Goal: Task Accomplishment & Management: Manage account settings

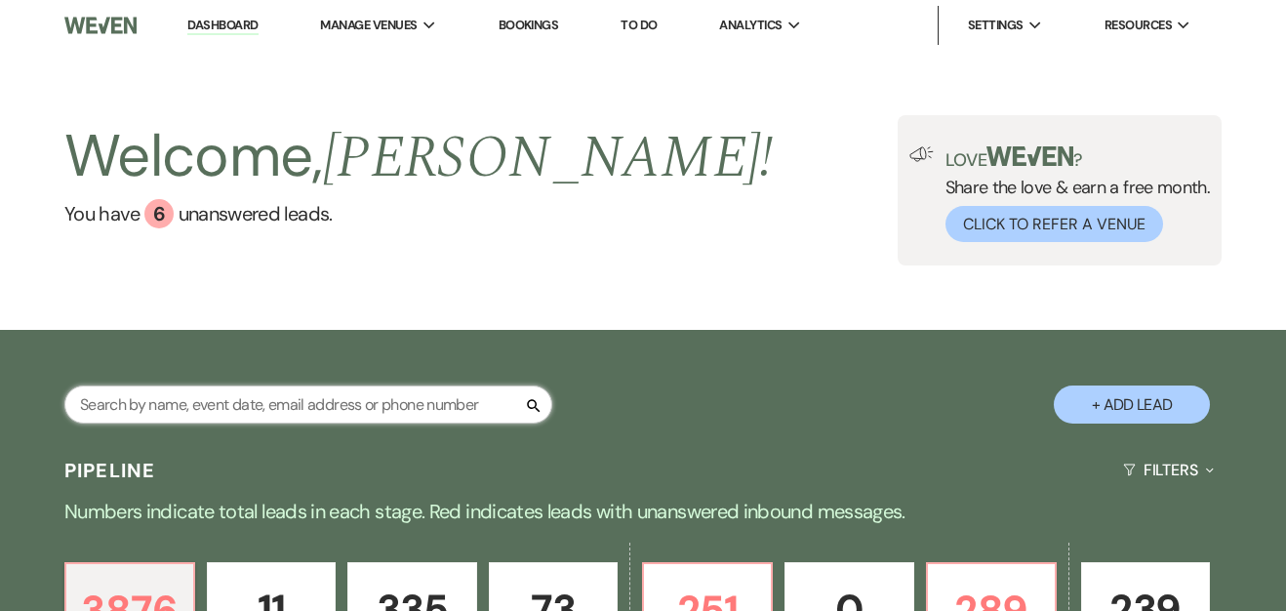
click at [279, 400] on input "text" at bounding box center [308, 404] width 488 height 38
paste input "[PERSON_NAME]"
type input "[PERSON_NAME]"
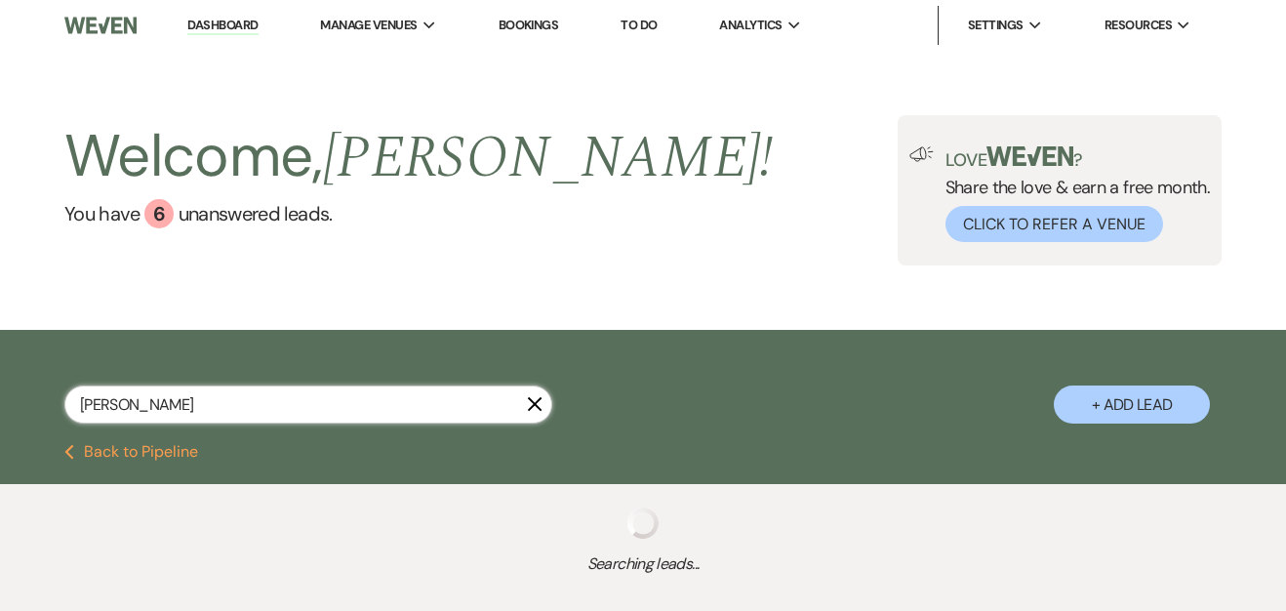
select select "4"
select select "8"
select select "10"
select select "8"
select select "5"
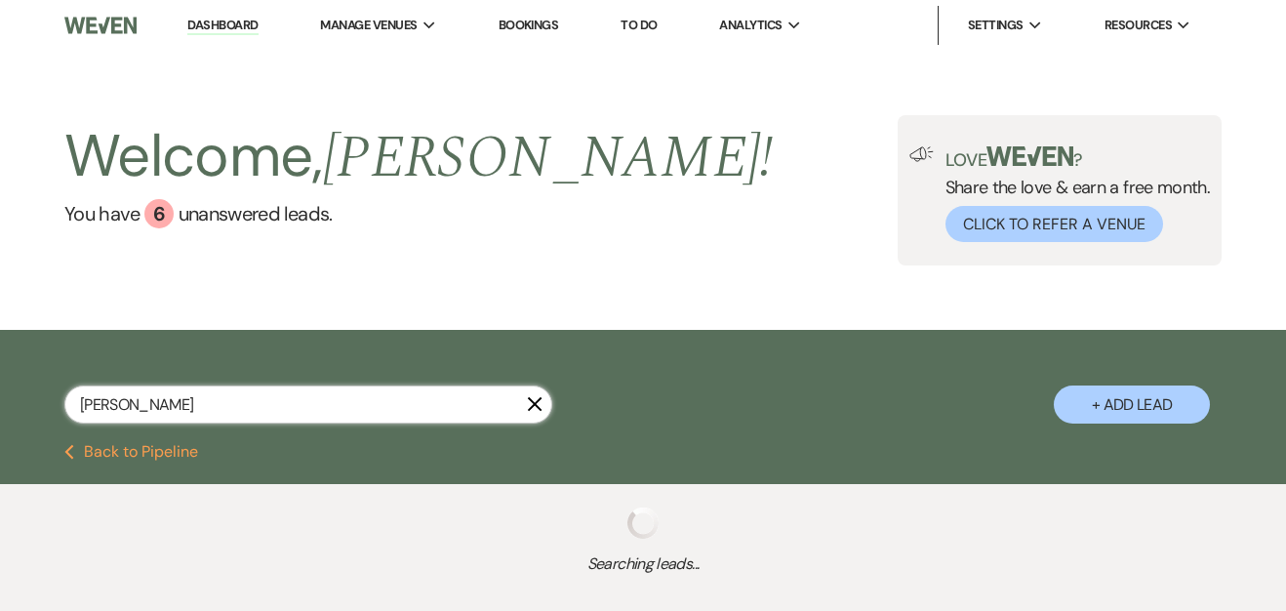
select select "8"
select select "6"
select select "5"
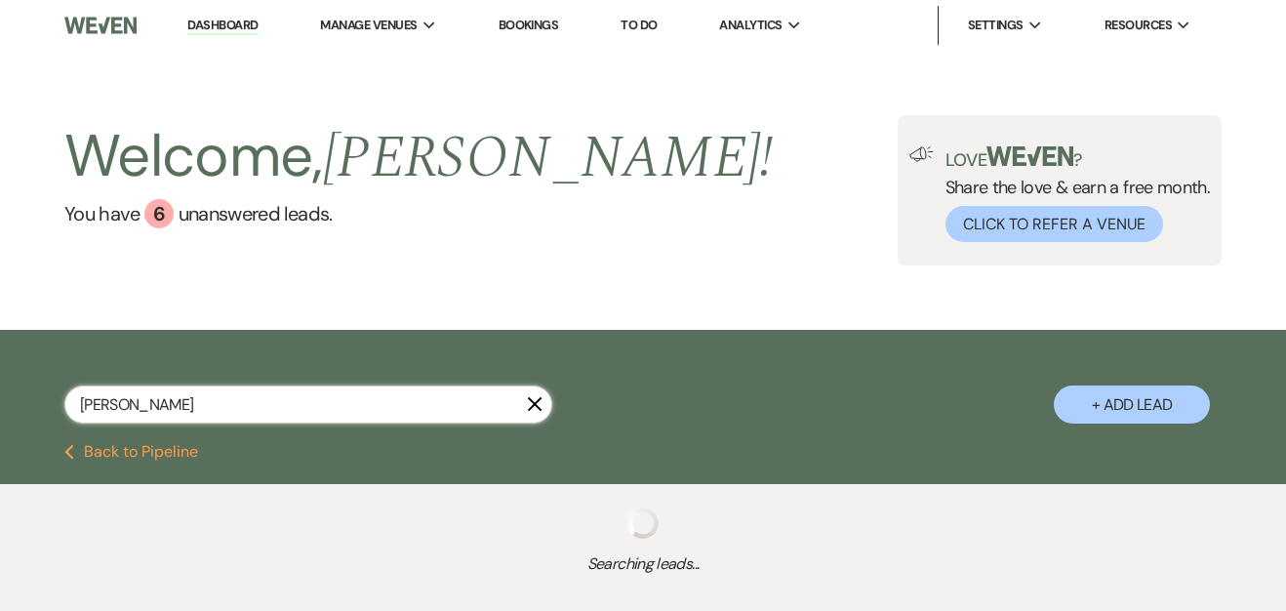
select select "2"
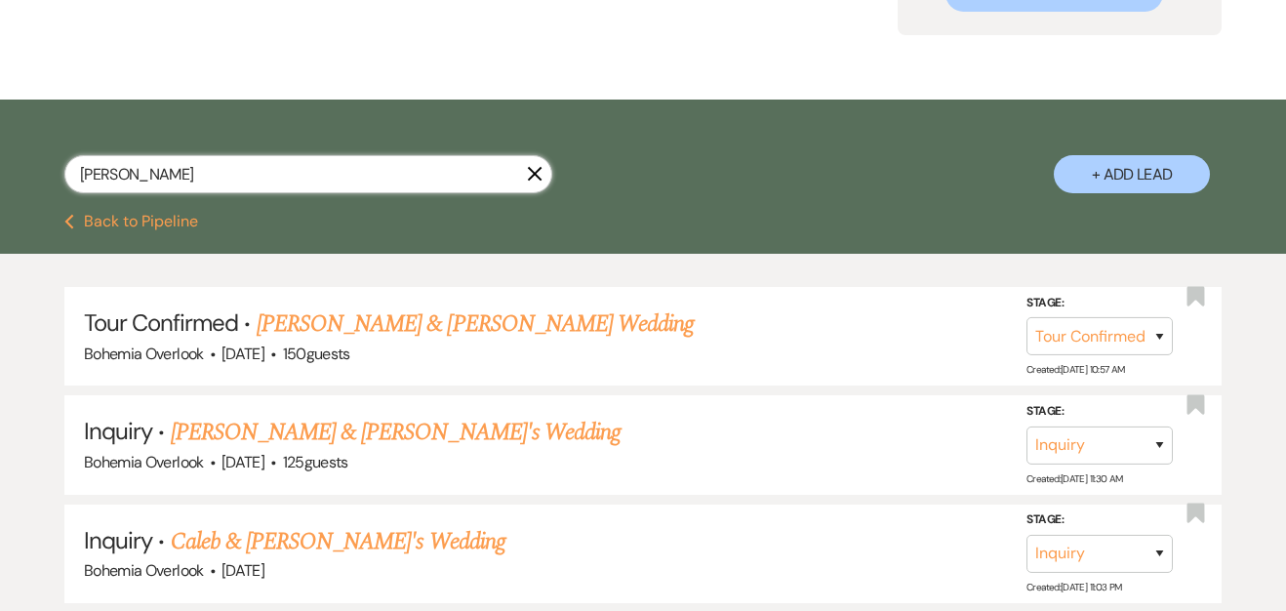
scroll to position [235, 0]
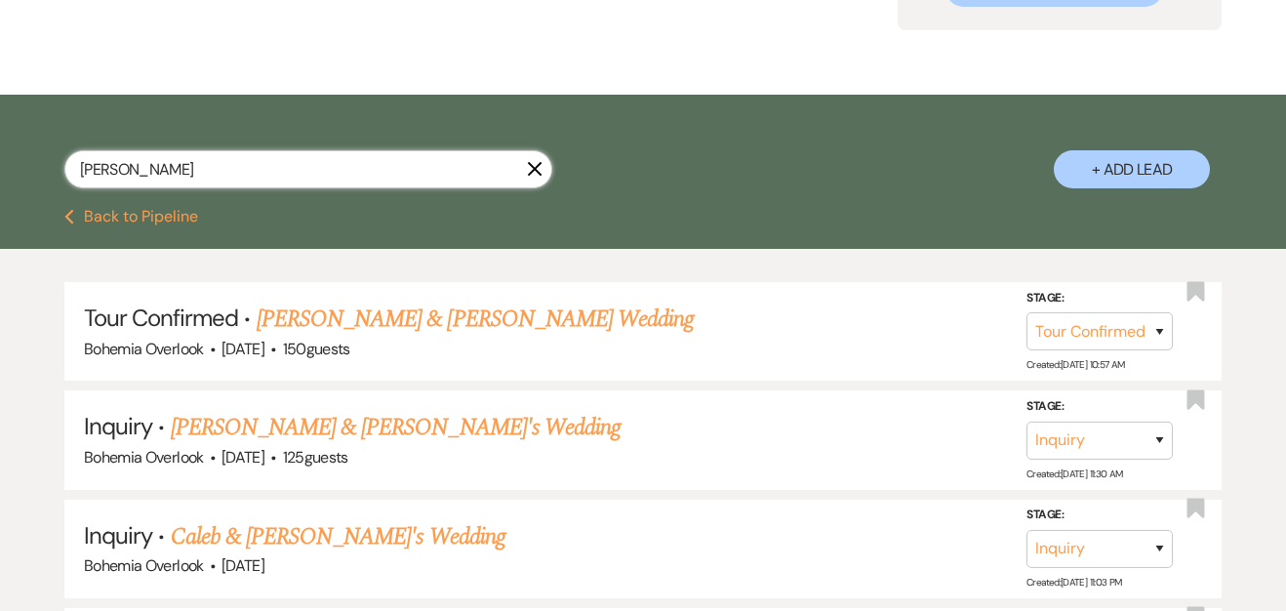
drag, startPoint x: 298, startPoint y: 174, endPoint x: 12, endPoint y: 174, distance: 286.0
click at [12, 174] on div "[PERSON_NAME] X + Add Lead" at bounding box center [643, 154] width 1286 height 100
paste input "[PERSON_NAME]"
type input "[PERSON_NAME]"
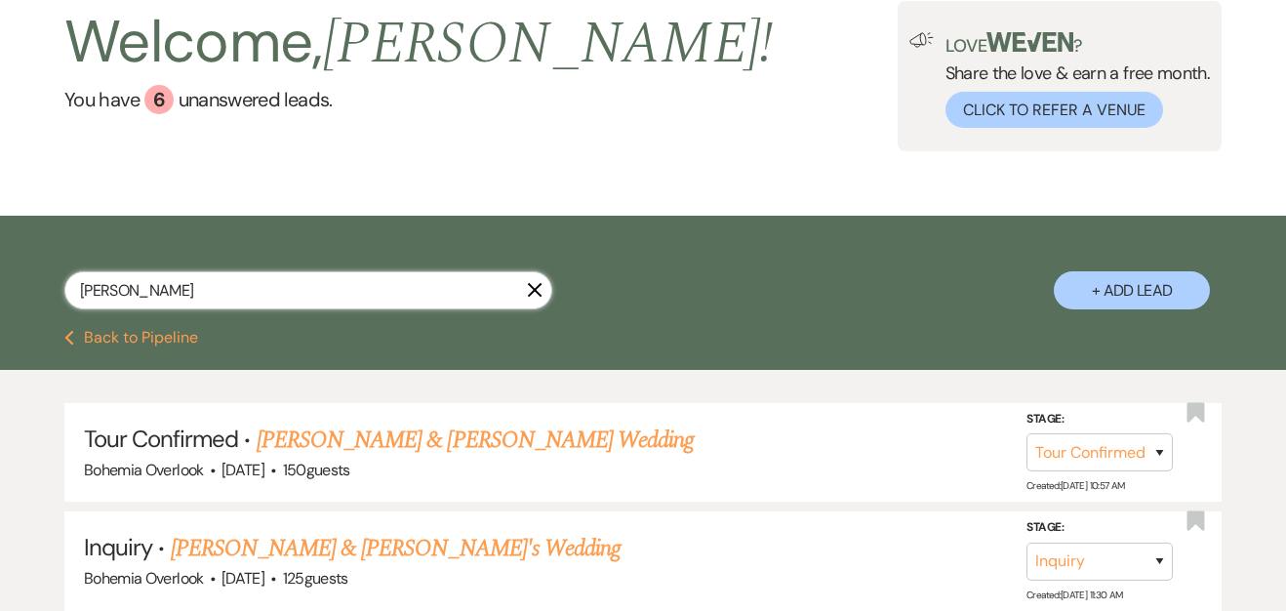
select select "8"
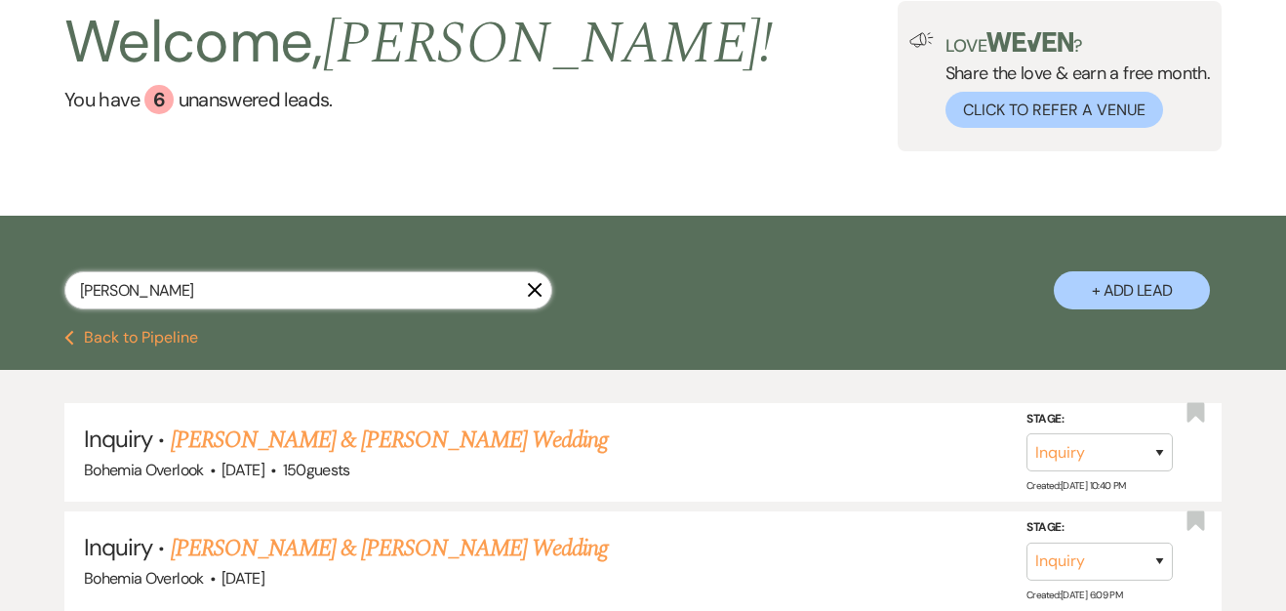
scroll to position [235, 0]
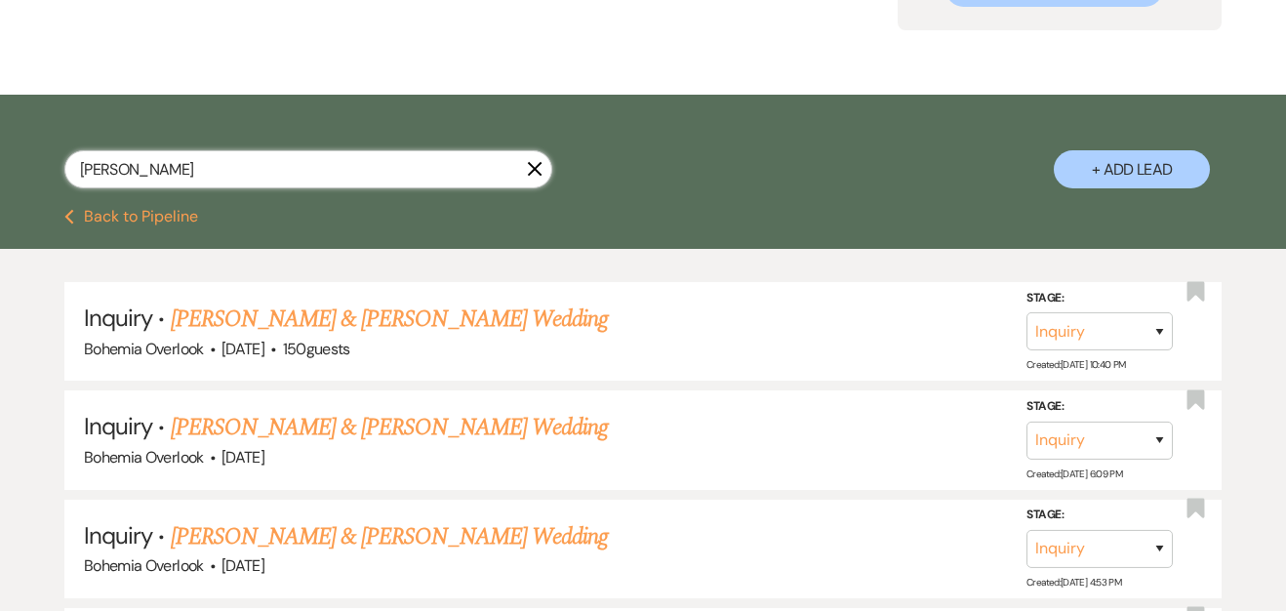
drag, startPoint x: 122, startPoint y: 173, endPoint x: 45, endPoint y: 173, distance: 77.1
click at [45, 173] on div "[PERSON_NAME] X + Add Lead" at bounding box center [643, 154] width 1286 height 100
type input "Bitter"
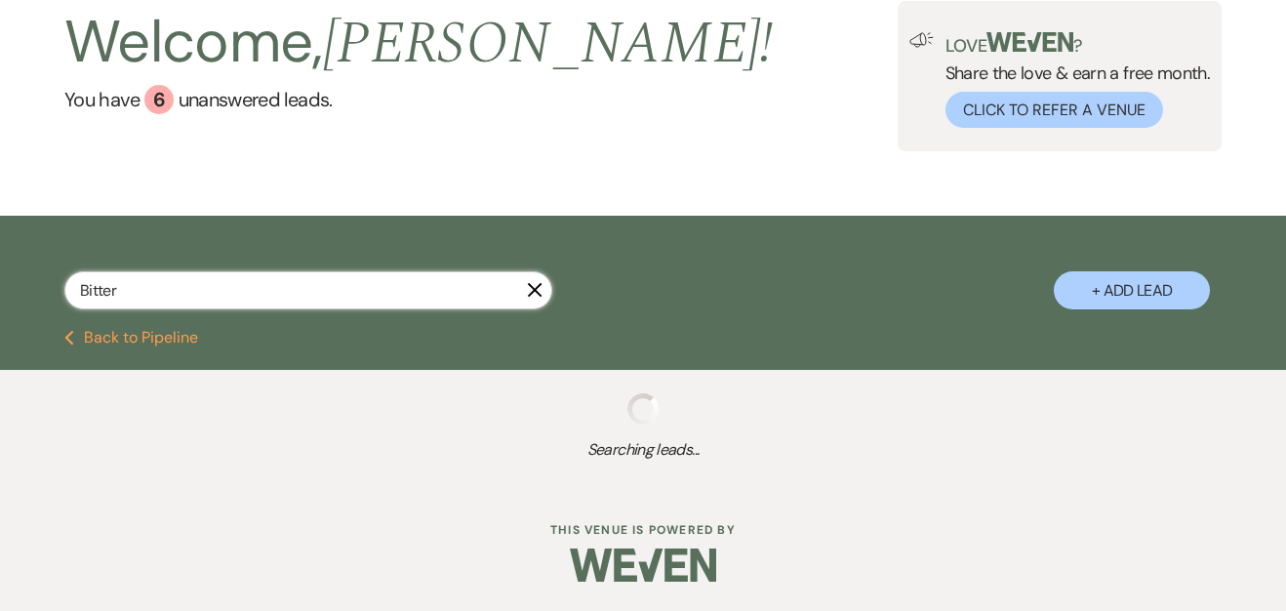
scroll to position [163, 0]
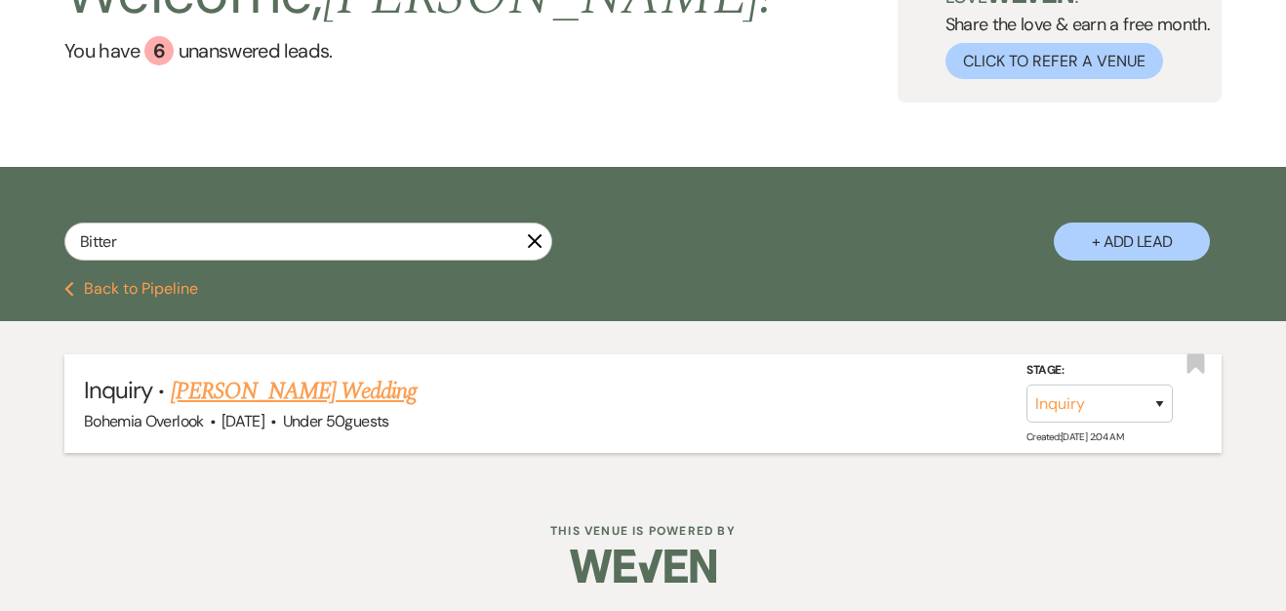
click at [307, 379] on link "[PERSON_NAME] Wedding" at bounding box center [294, 391] width 247 height 35
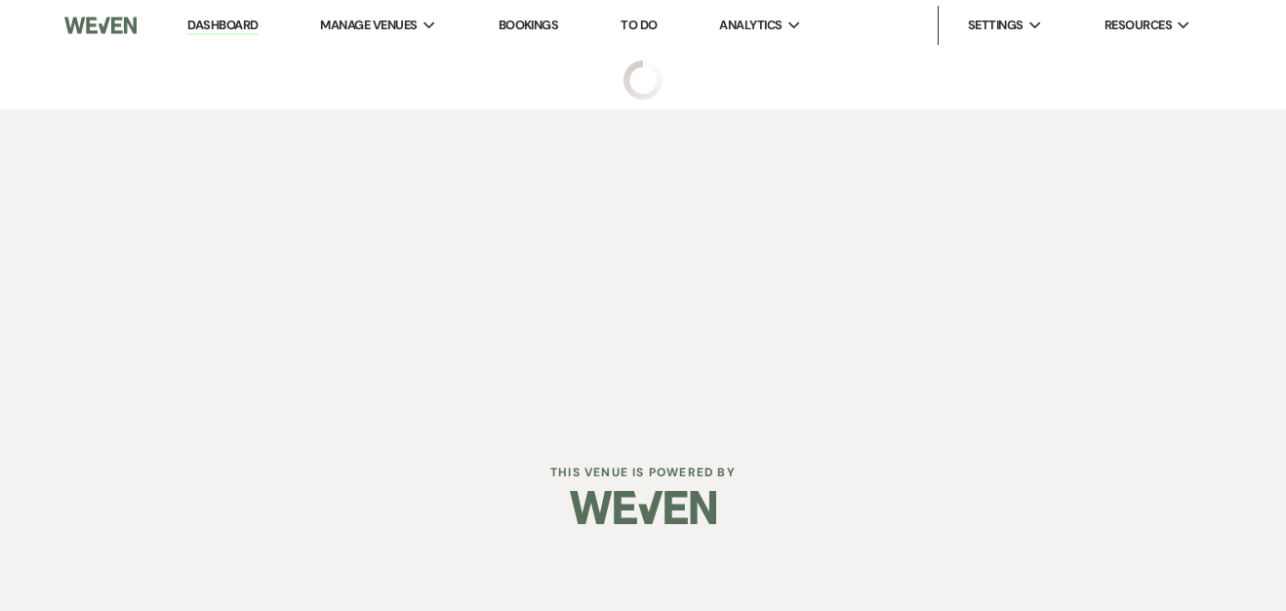
select select "2"
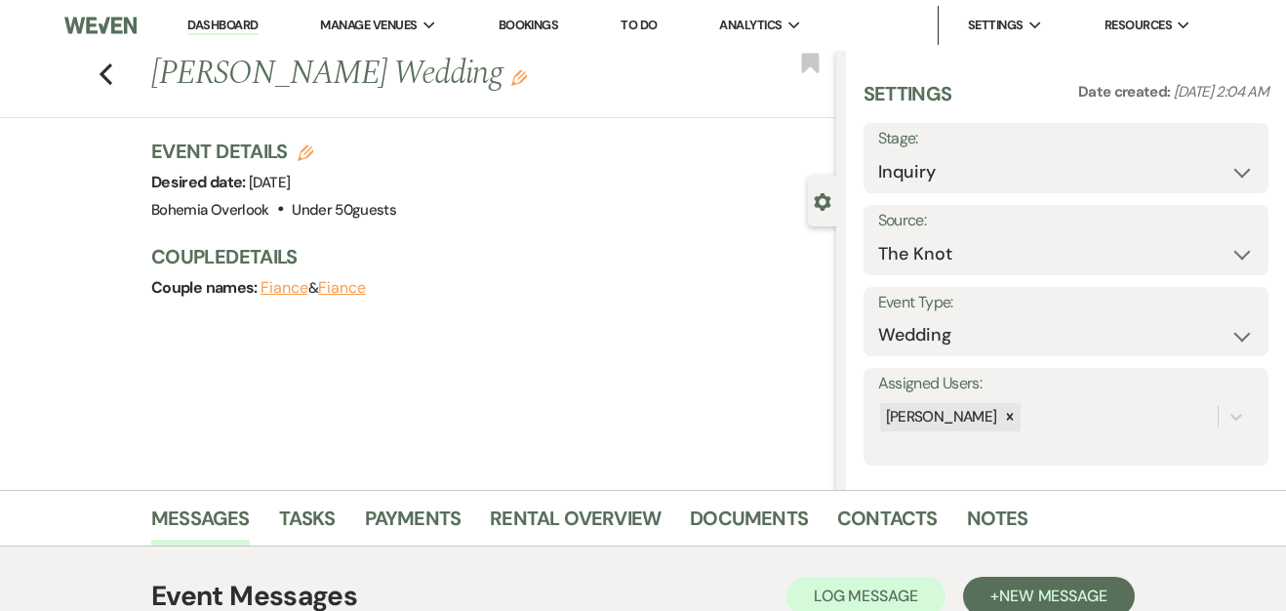
scroll to position [340, 0]
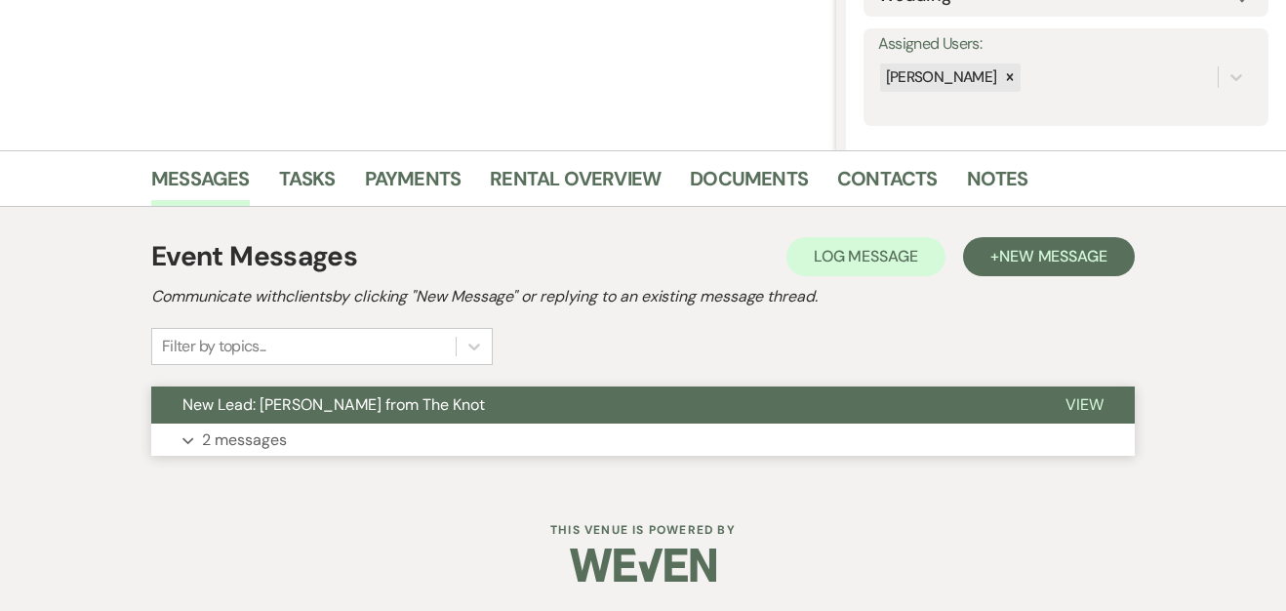
click at [974, 441] on button "Expand 2 messages" at bounding box center [643, 440] width 984 height 33
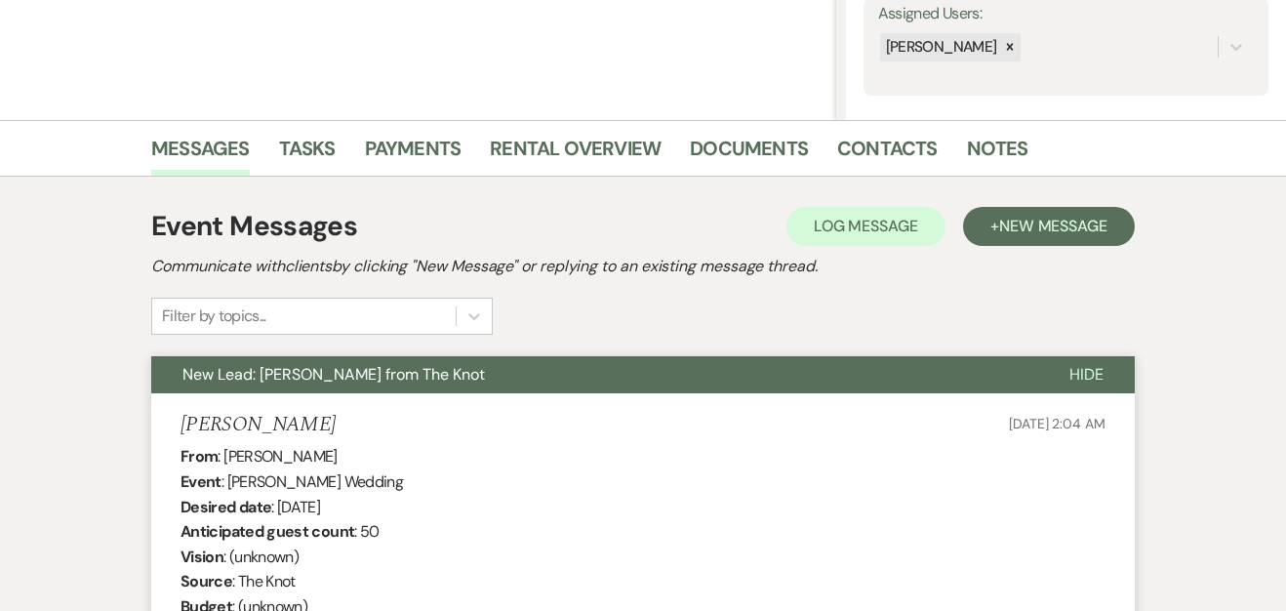
scroll to position [0, 0]
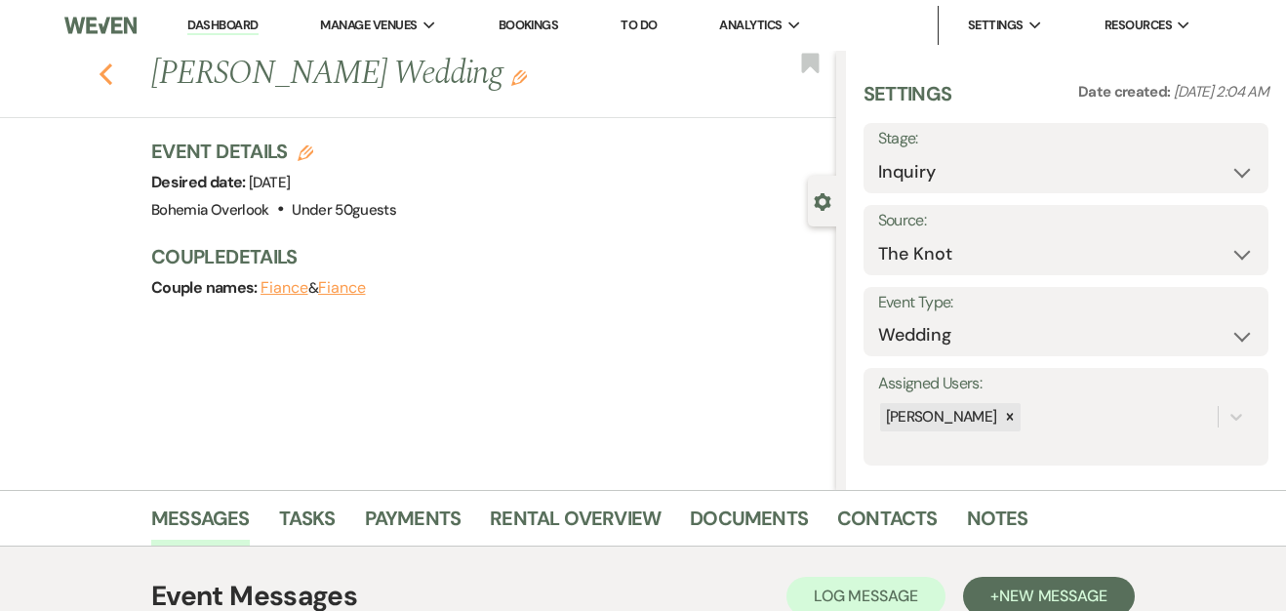
click at [107, 69] on icon "Previous" at bounding box center [106, 73] width 15 height 23
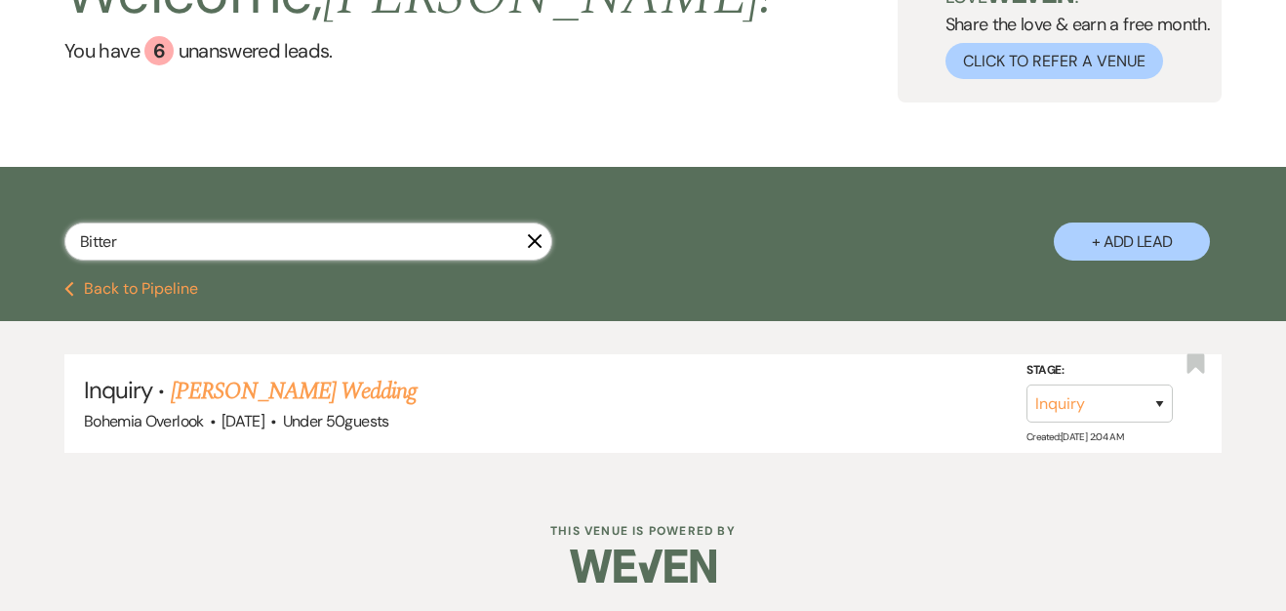
drag, startPoint x: 168, startPoint y: 258, endPoint x: -31, endPoint y: 233, distance: 200.6
click at [0, 233] on html "Dashboard Manage Venues Expand Bohemia Overlook Bookings To Do Analytics Expand…" at bounding box center [643, 224] width 1286 height 775
paste input "[PERSON_NAME]"
type input "[PERSON_NAME]"
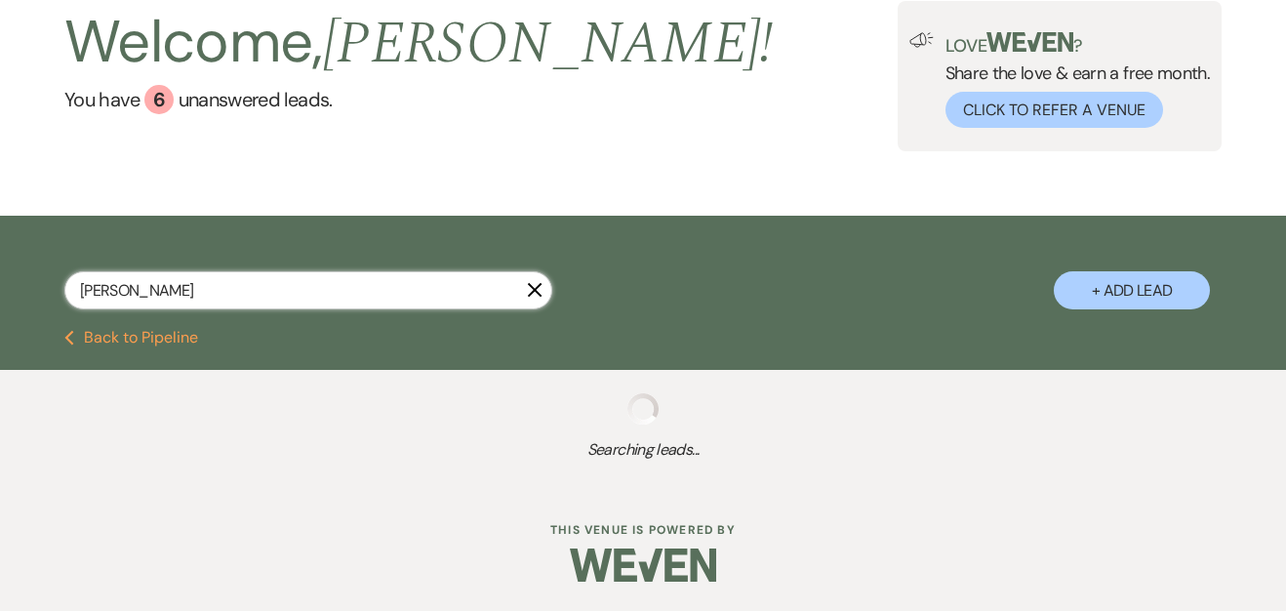
scroll to position [163, 0]
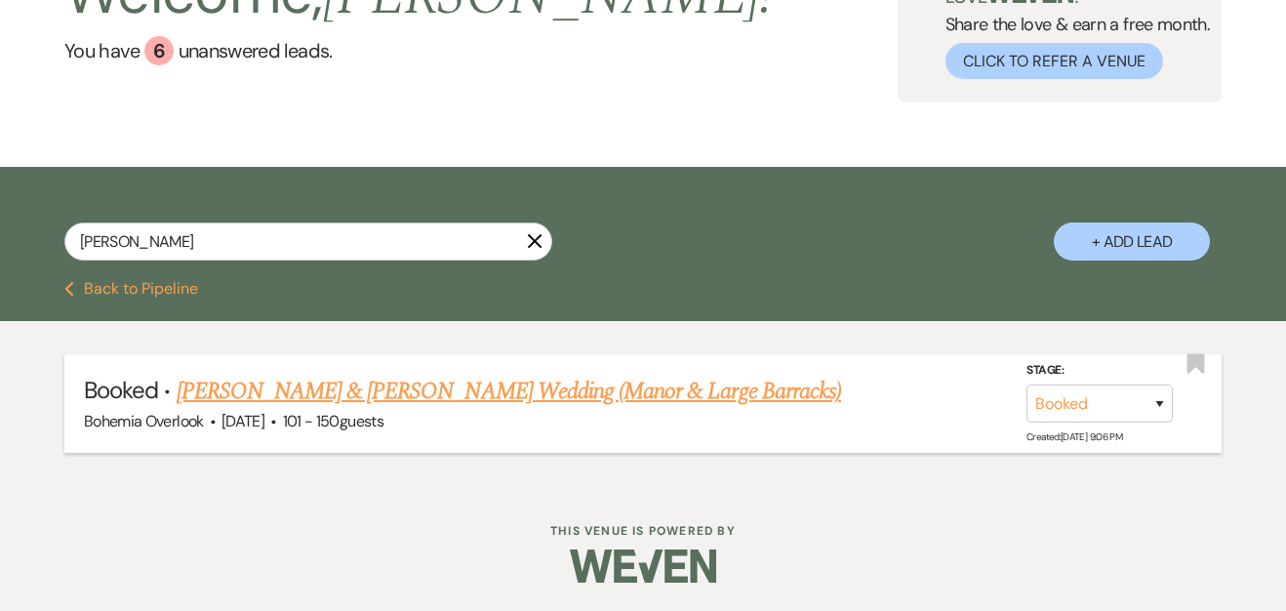
click at [494, 385] on link "[PERSON_NAME] & [PERSON_NAME] Wedding (Manor & Large Barracks)" at bounding box center [509, 391] width 665 height 35
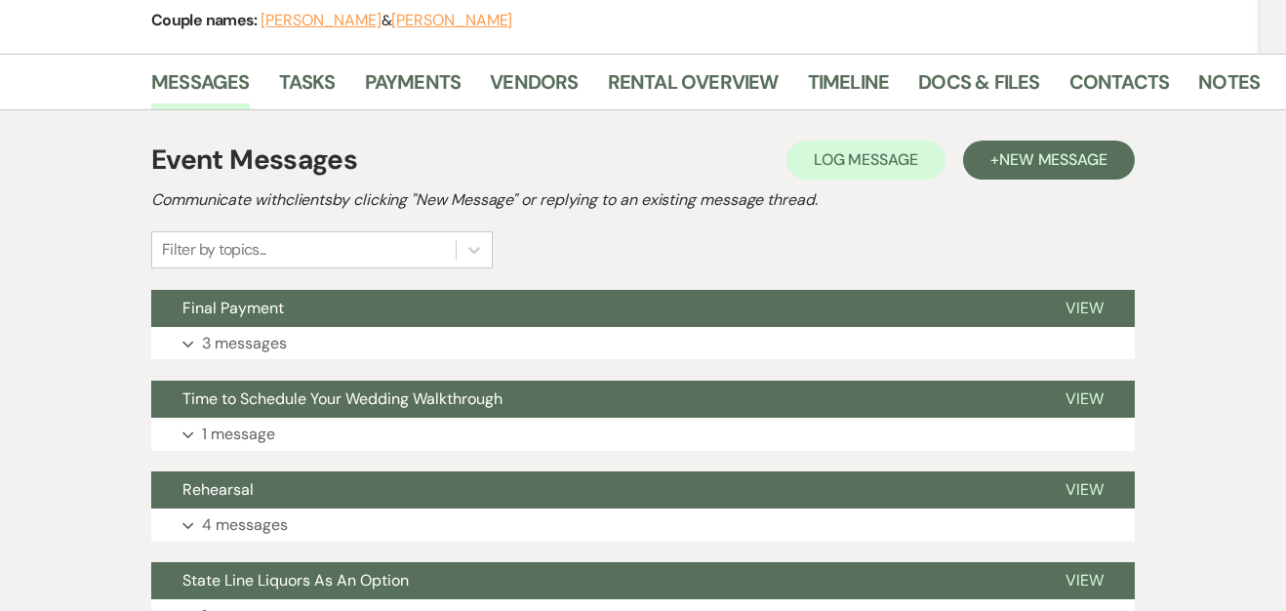
scroll to position [469, 0]
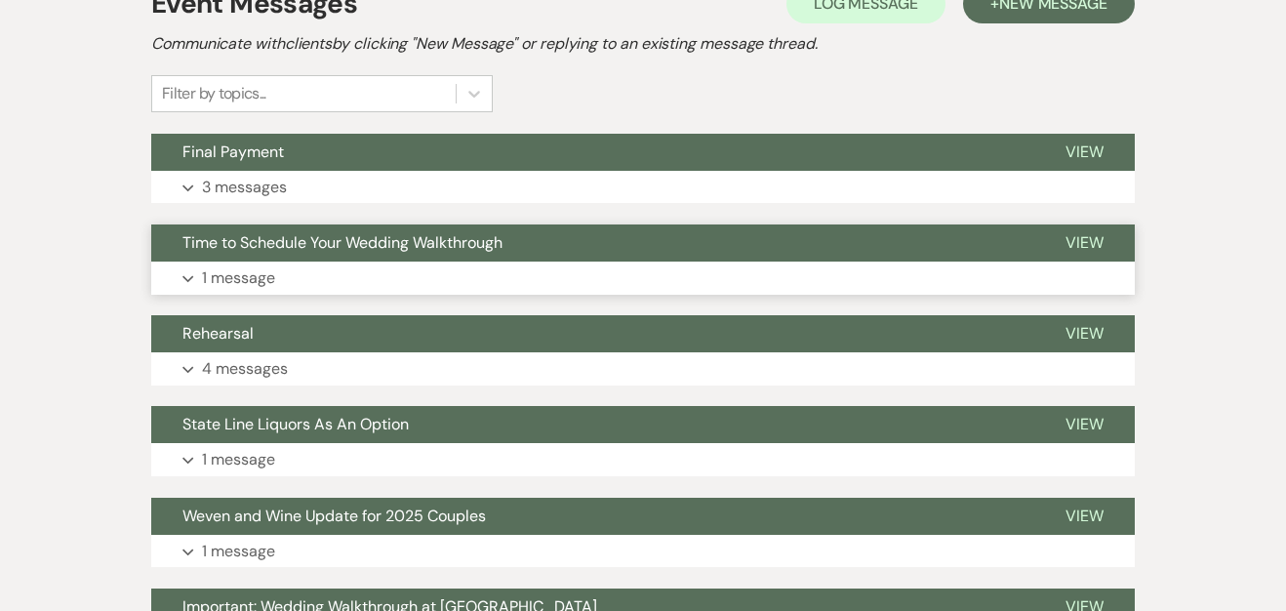
click at [968, 264] on button "Expand 1 message" at bounding box center [643, 278] width 984 height 33
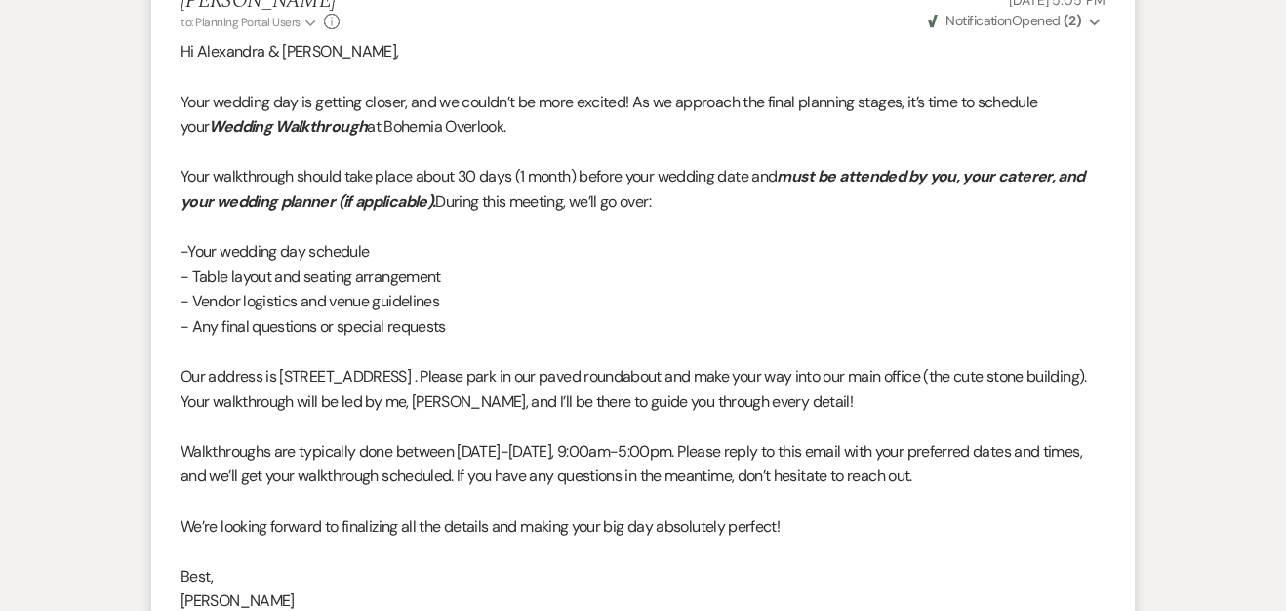
scroll to position [0, 0]
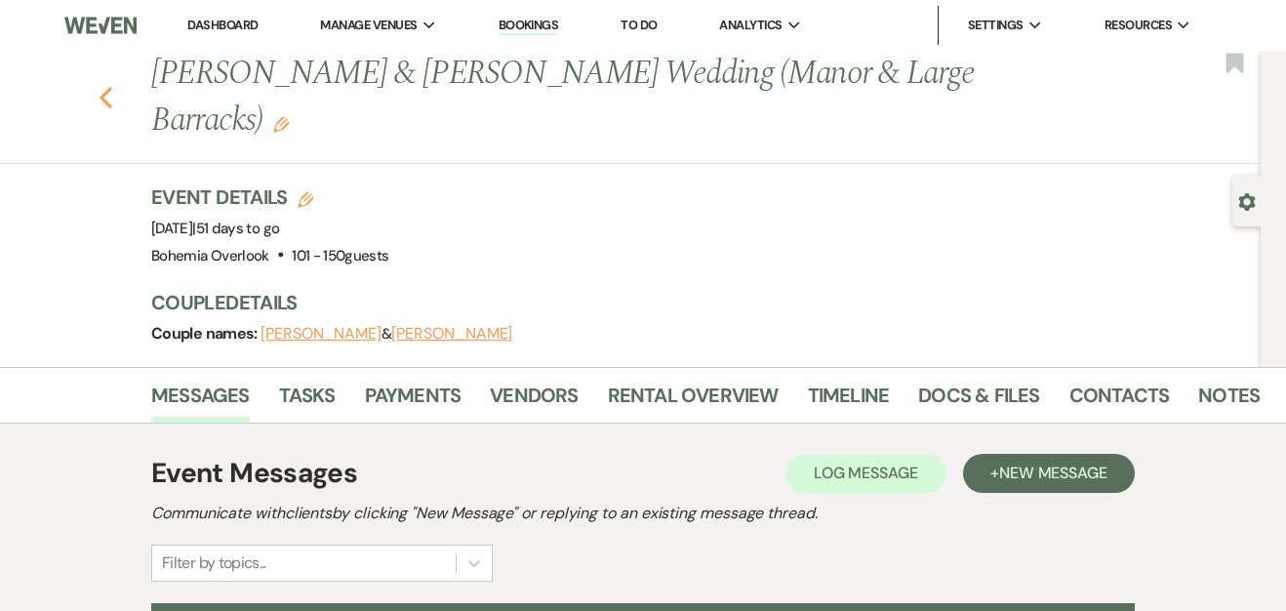
click at [113, 100] on icon "Previous" at bounding box center [106, 97] width 15 height 23
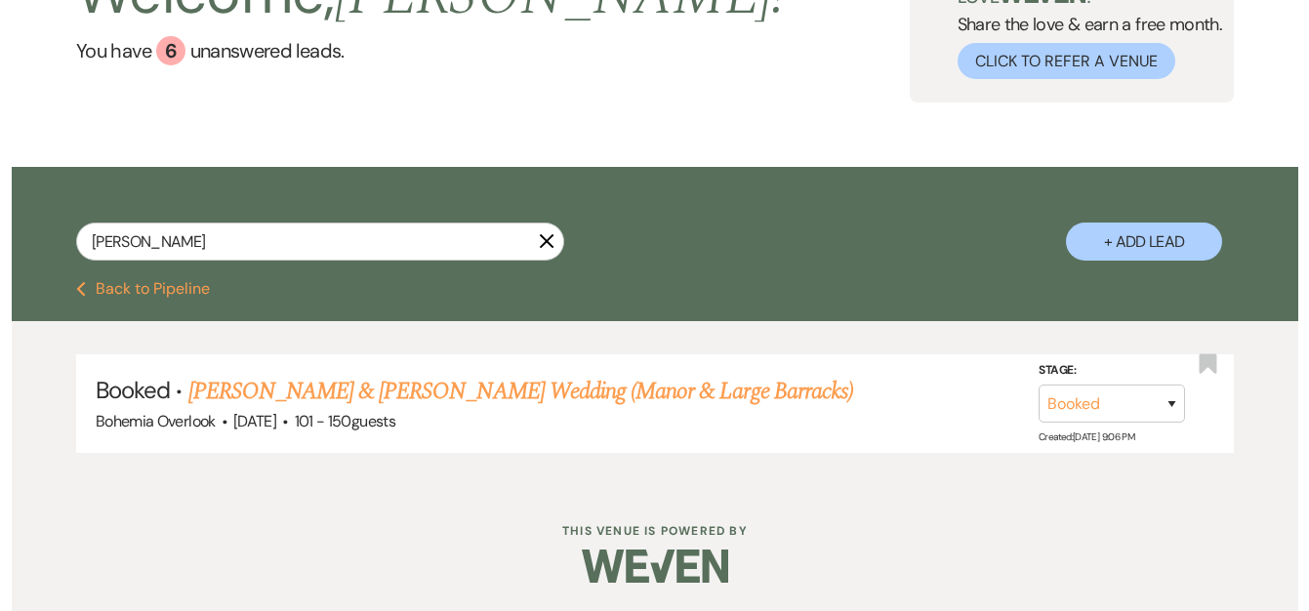
scroll to position [164, 0]
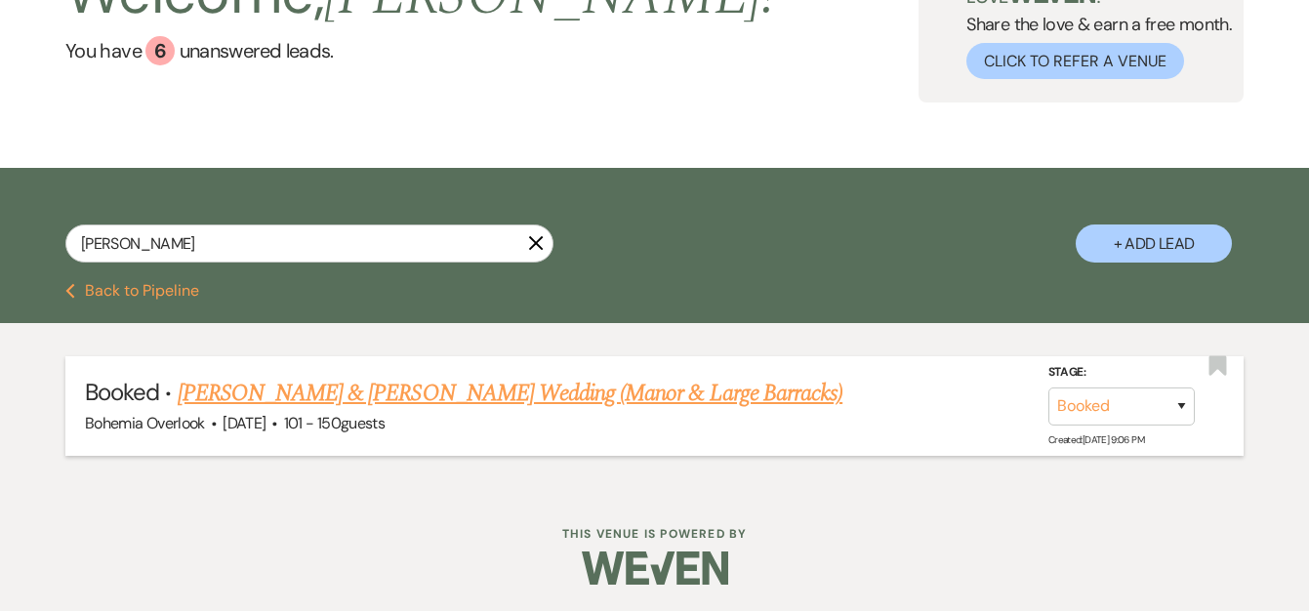
click at [577, 408] on link "[PERSON_NAME] & [PERSON_NAME] Wedding (Manor & Large Barracks)" at bounding box center [510, 393] width 665 height 35
click at [282, 226] on input "[PERSON_NAME]" at bounding box center [309, 243] width 488 height 38
drag, startPoint x: 287, startPoint y: 238, endPoint x: 32, endPoint y: 237, distance: 254.7
click at [32, 238] on div "[PERSON_NAME] X + Add Lead" at bounding box center [654, 228] width 1309 height 101
paste input "Isner"
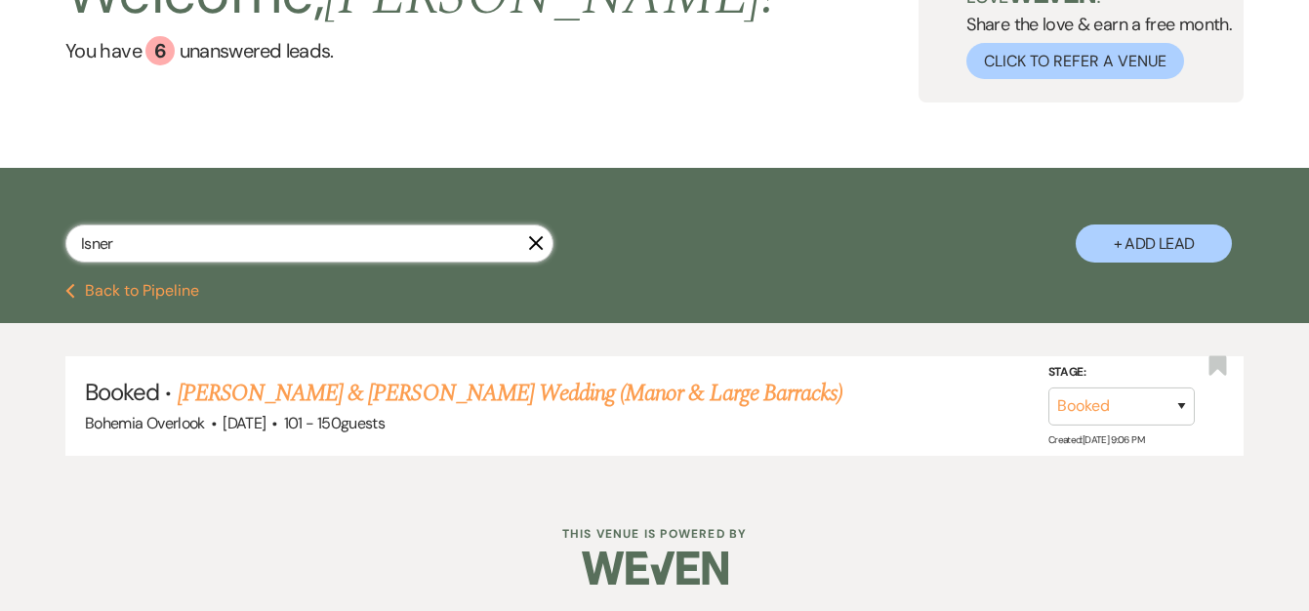
type input "Isner"
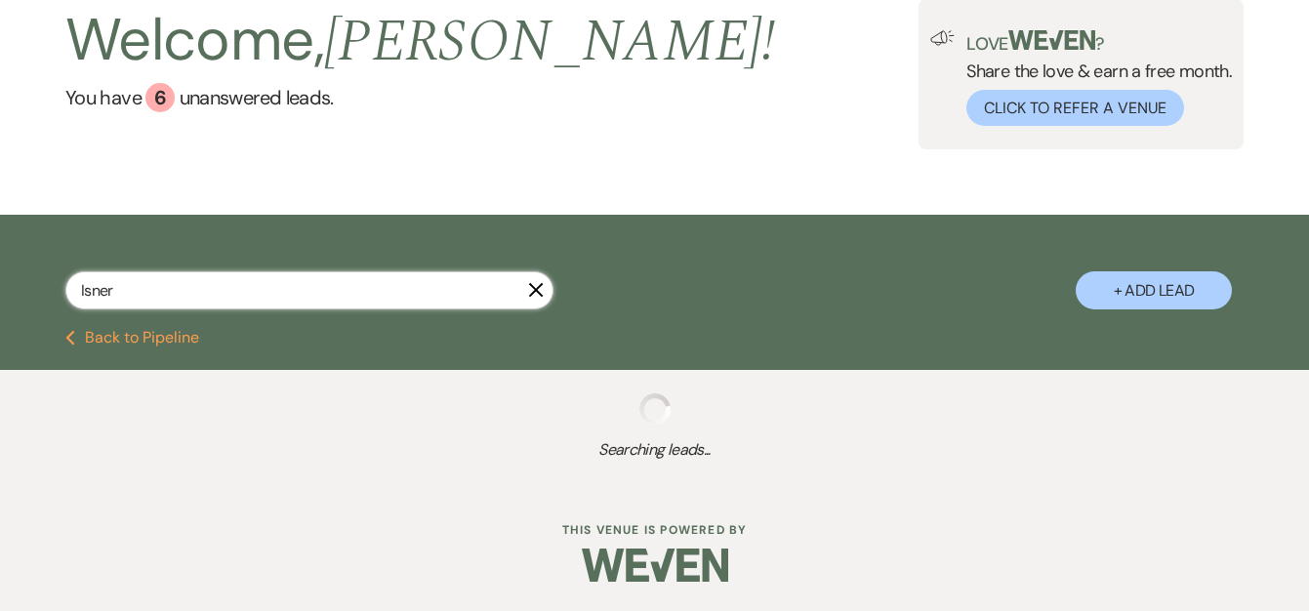
scroll to position [164, 0]
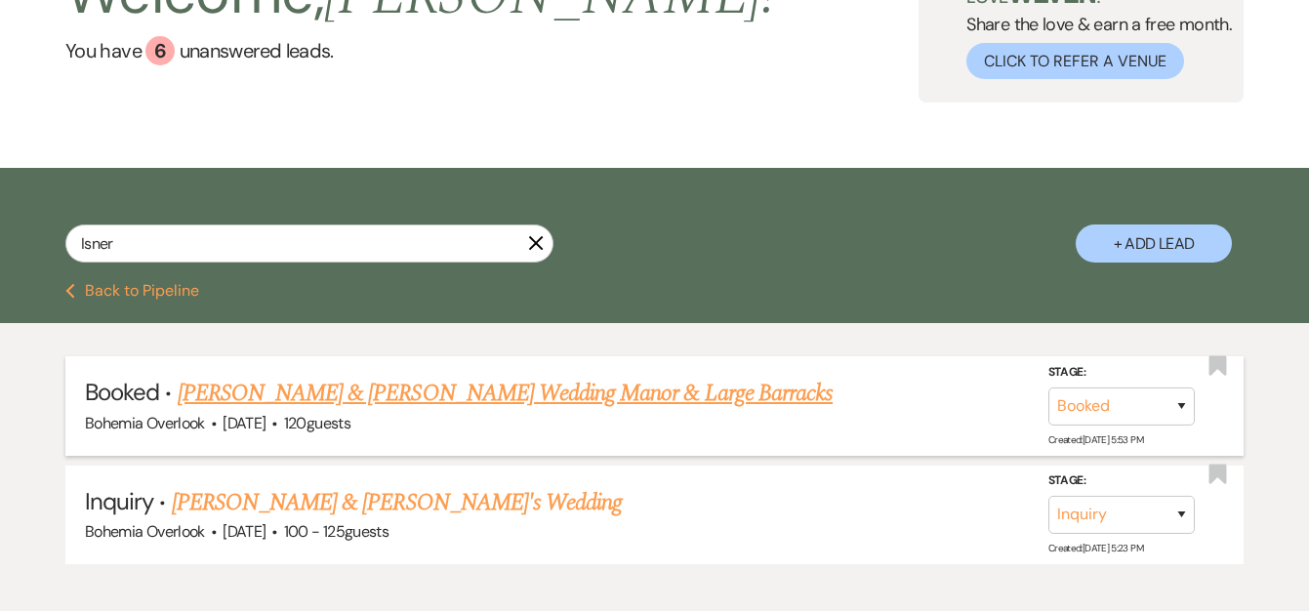
click at [448, 399] on link "[PERSON_NAME] & [PERSON_NAME] Wedding Manor & Large Barracks" at bounding box center [505, 393] width 655 height 35
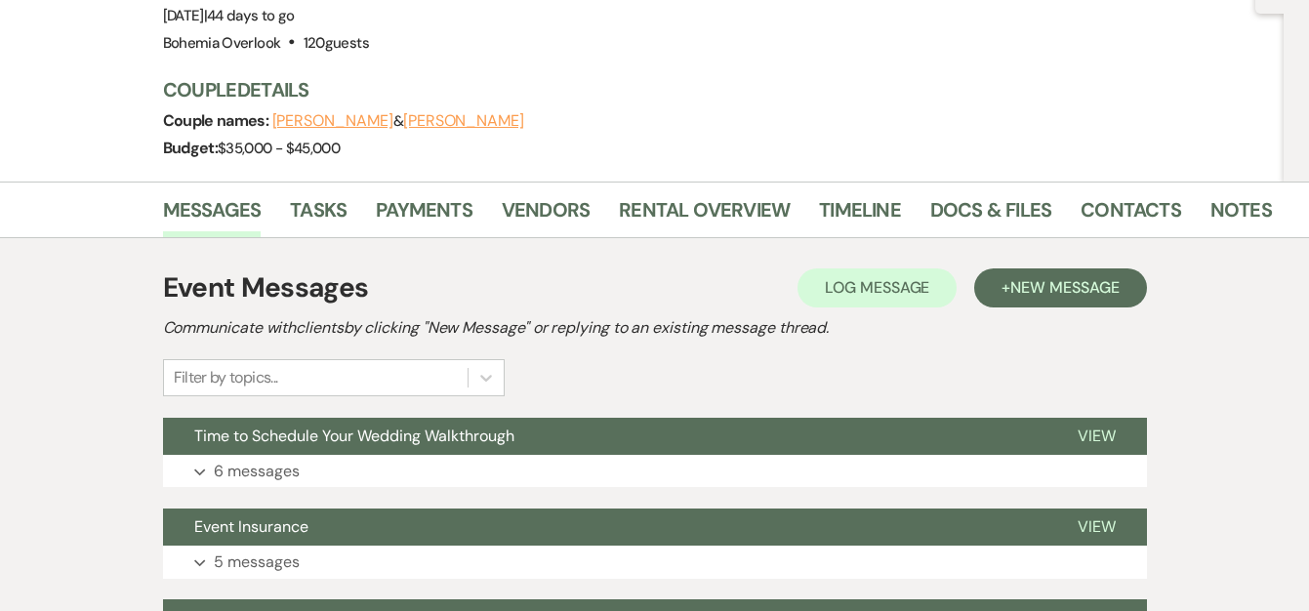
scroll to position [472, 0]
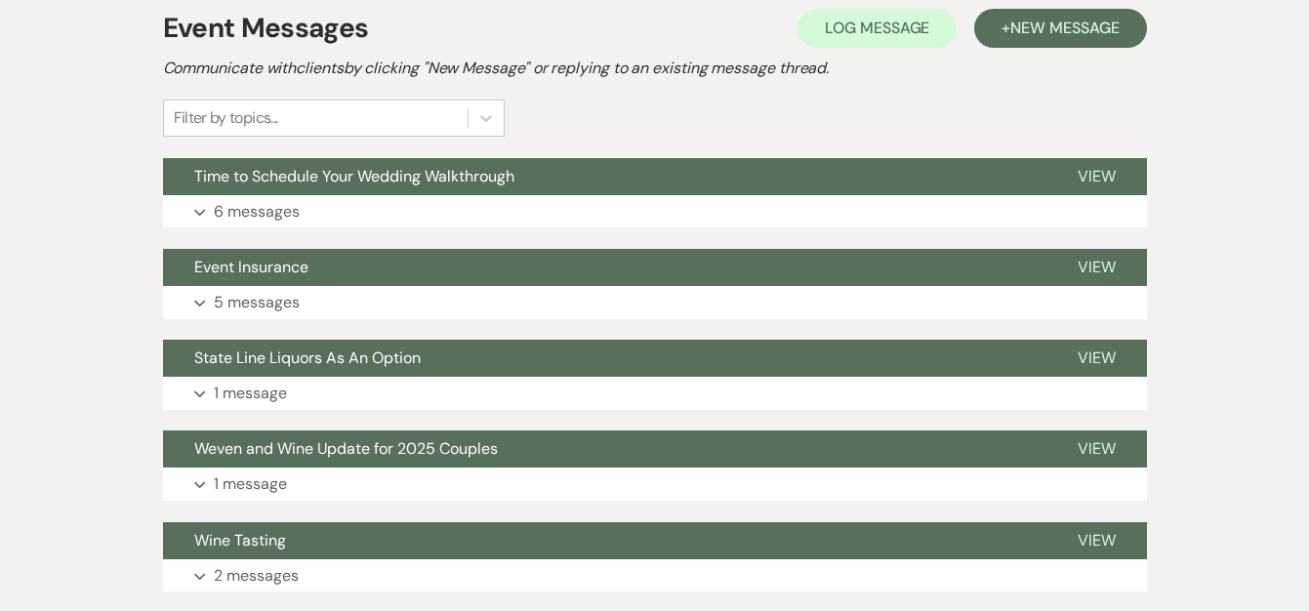
click at [821, 195] on button "Expand 6 messages" at bounding box center [655, 211] width 984 height 33
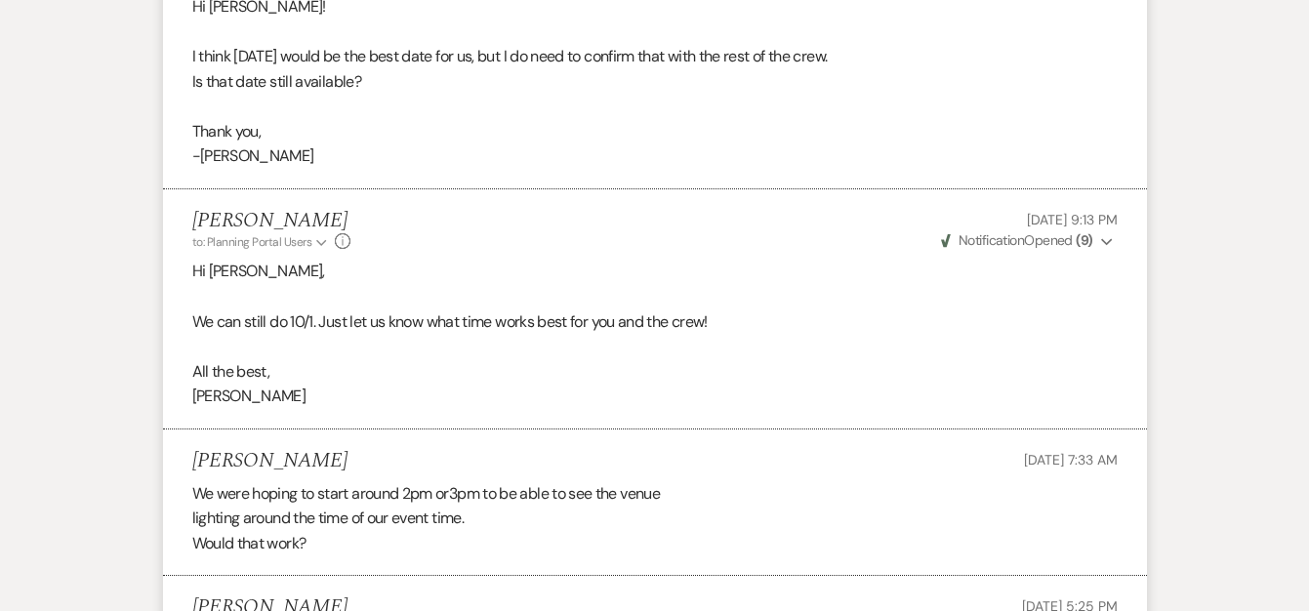
scroll to position [0, 0]
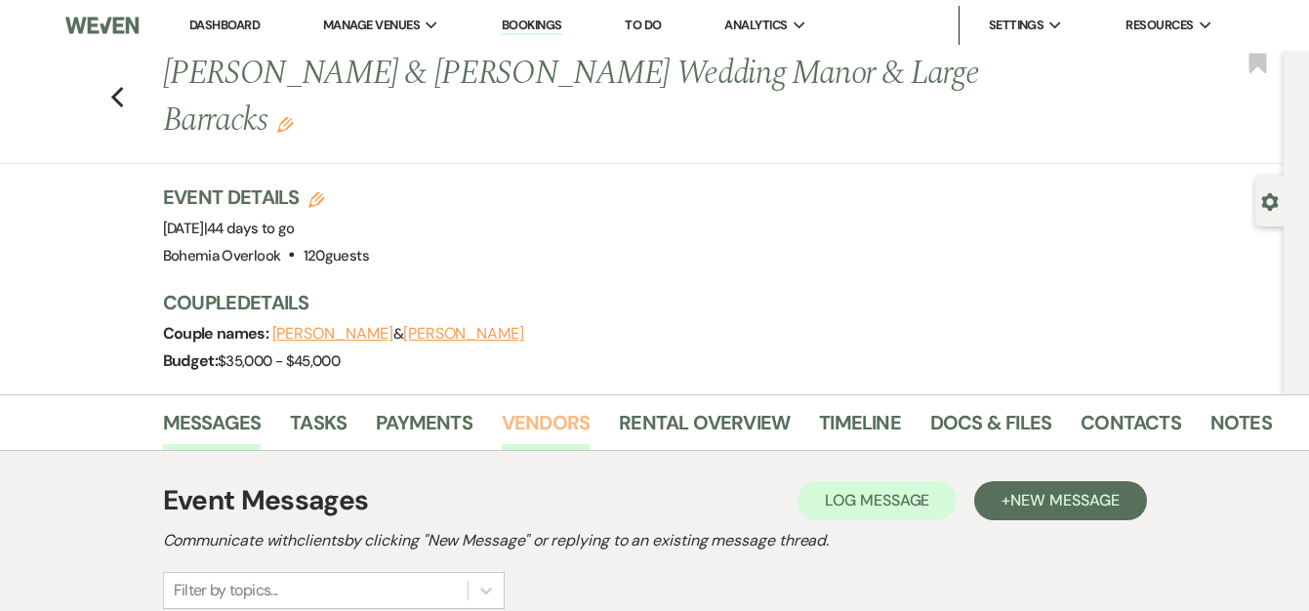
click at [580, 407] on link "Vendors" at bounding box center [546, 428] width 88 height 43
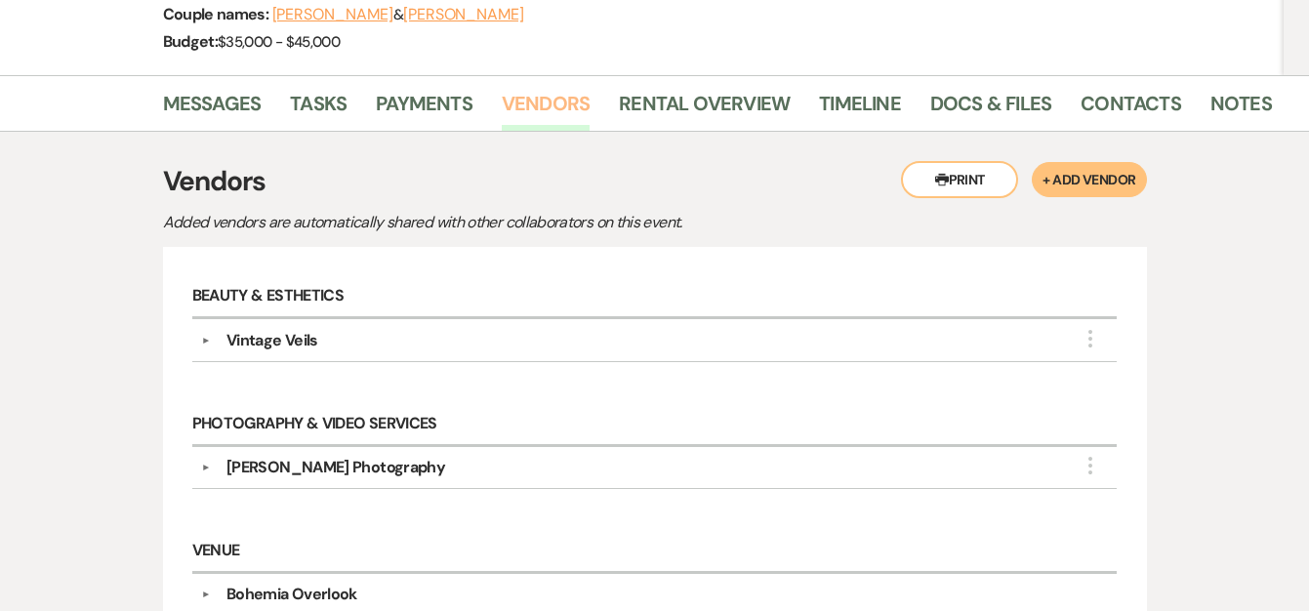
scroll to position [315, 0]
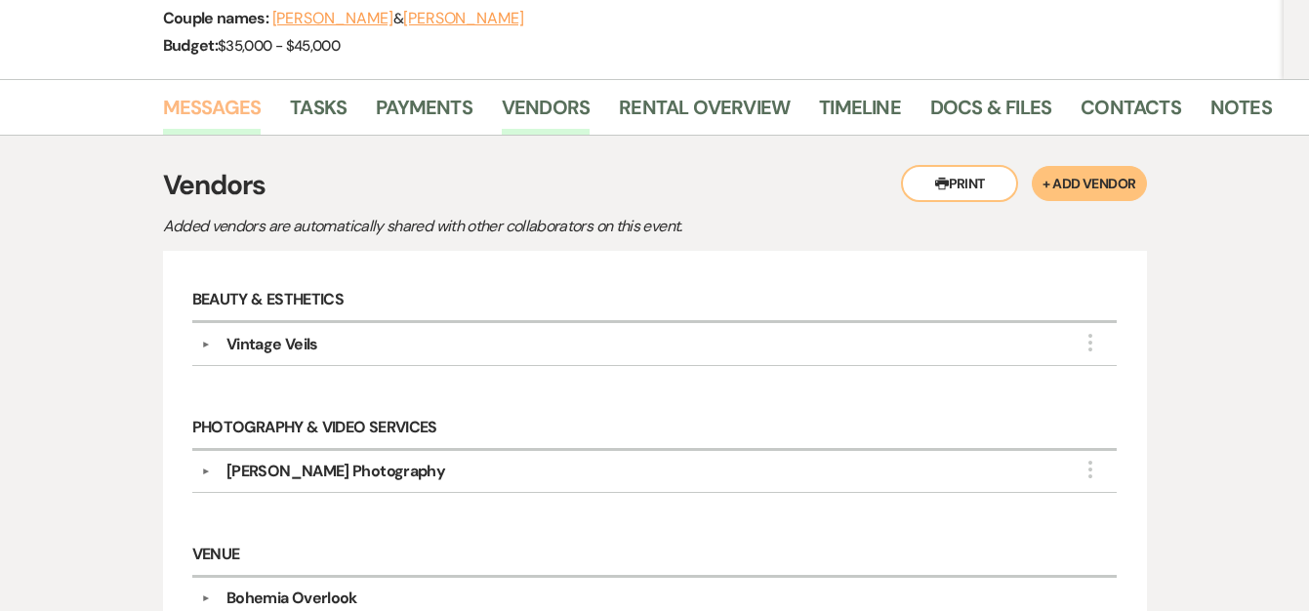
click at [231, 92] on link "Messages" at bounding box center [212, 113] width 99 height 43
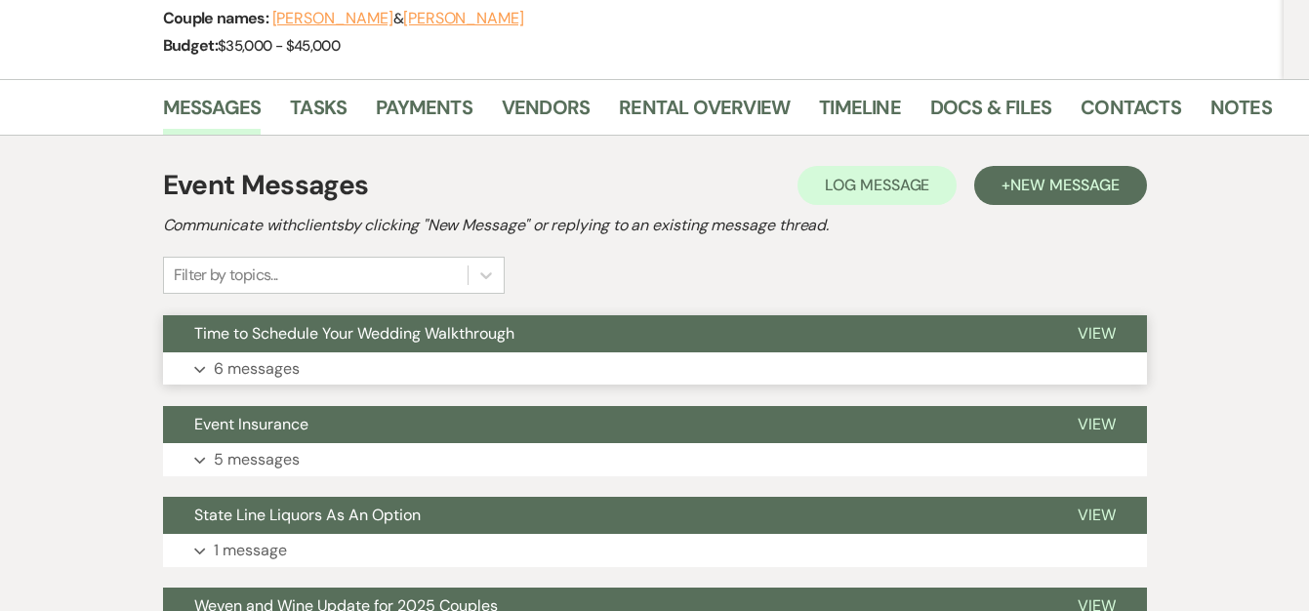
click at [321, 352] on button "Expand 6 messages" at bounding box center [655, 368] width 984 height 33
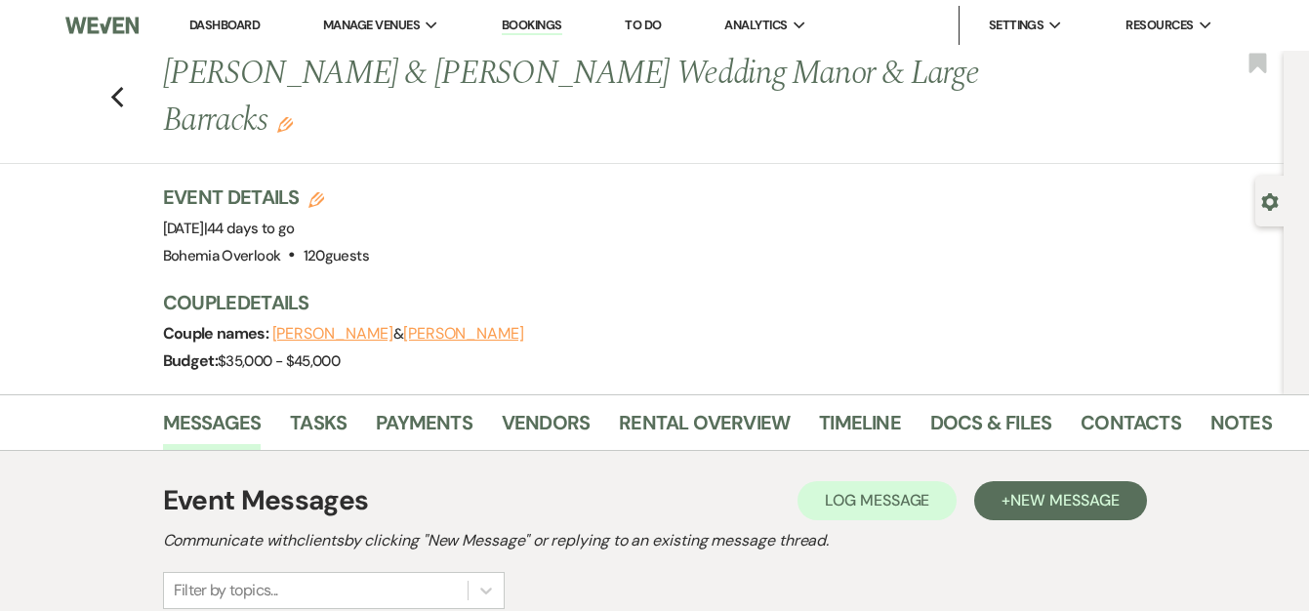
click at [436, 326] on button "[PERSON_NAME]" at bounding box center [463, 334] width 121 height 16
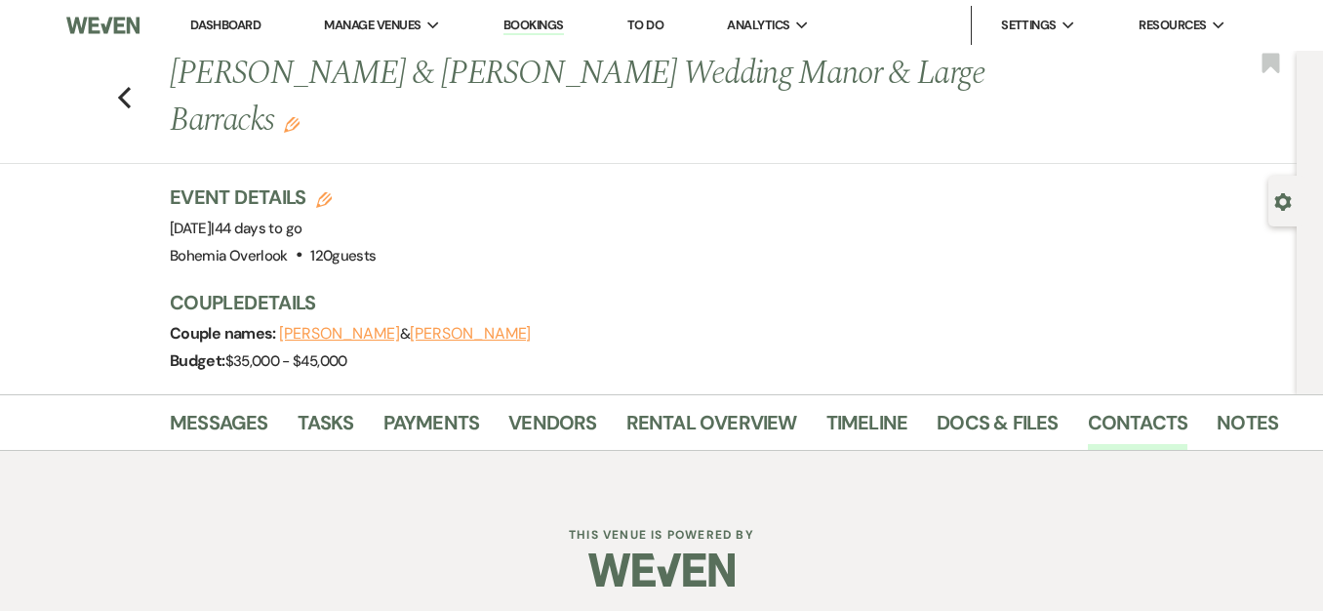
select select "1"
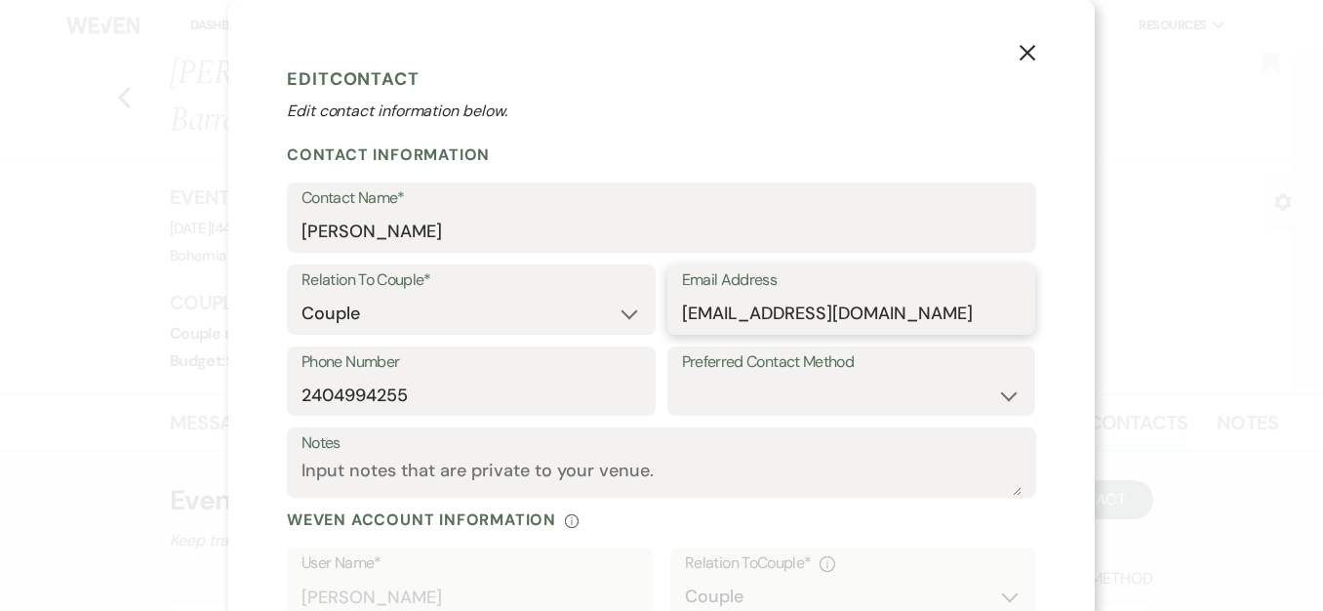
drag, startPoint x: 874, startPoint y: 311, endPoint x: 666, endPoint y: 311, distance: 208.9
click at [668, 311] on div "Email Address [EMAIL_ADDRESS][DOMAIN_NAME]" at bounding box center [852, 299] width 369 height 70
click at [1029, 58] on button "X" at bounding box center [1027, 52] width 29 height 34
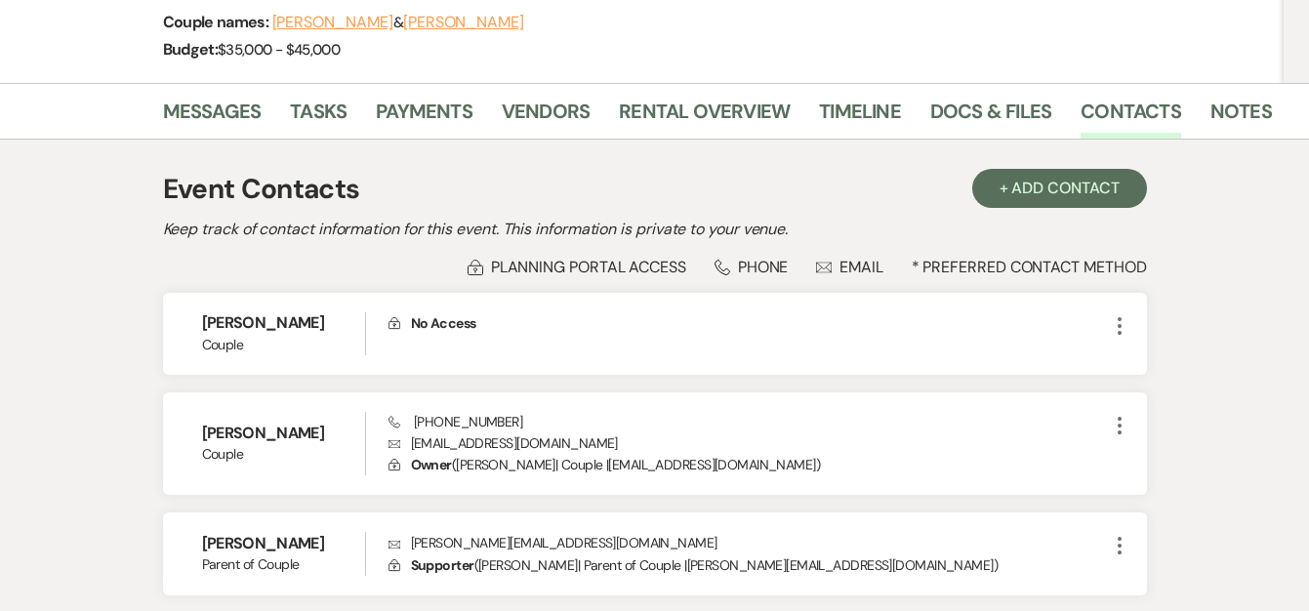
scroll to position [325, 0]
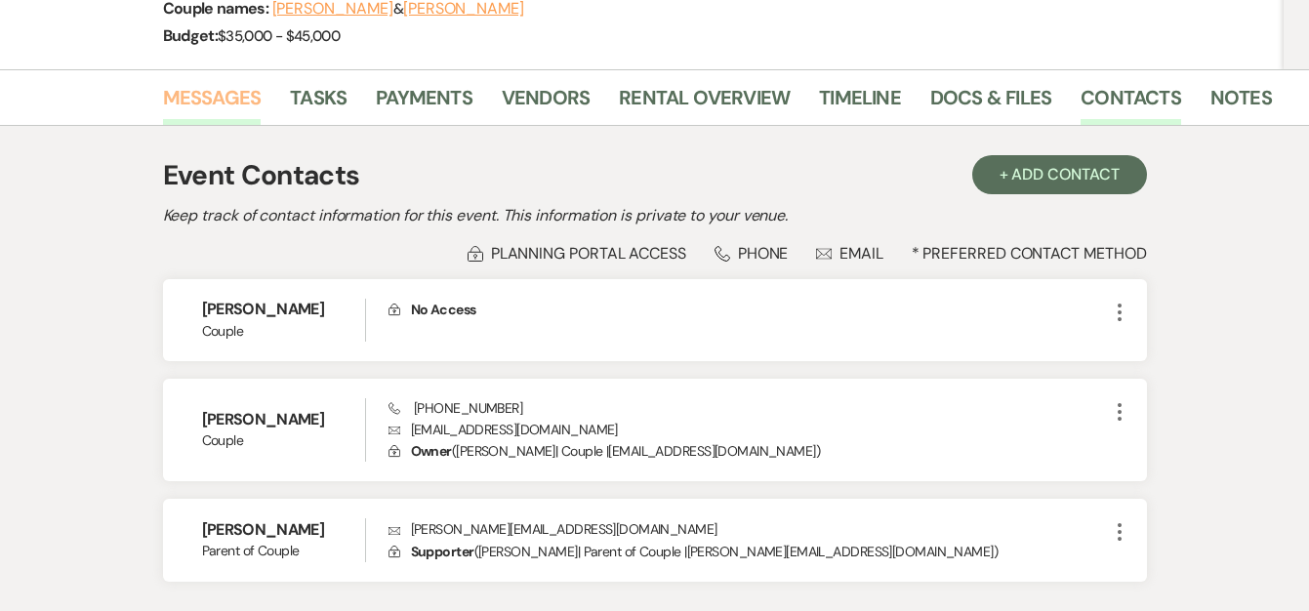
click at [239, 82] on link "Messages" at bounding box center [212, 103] width 99 height 43
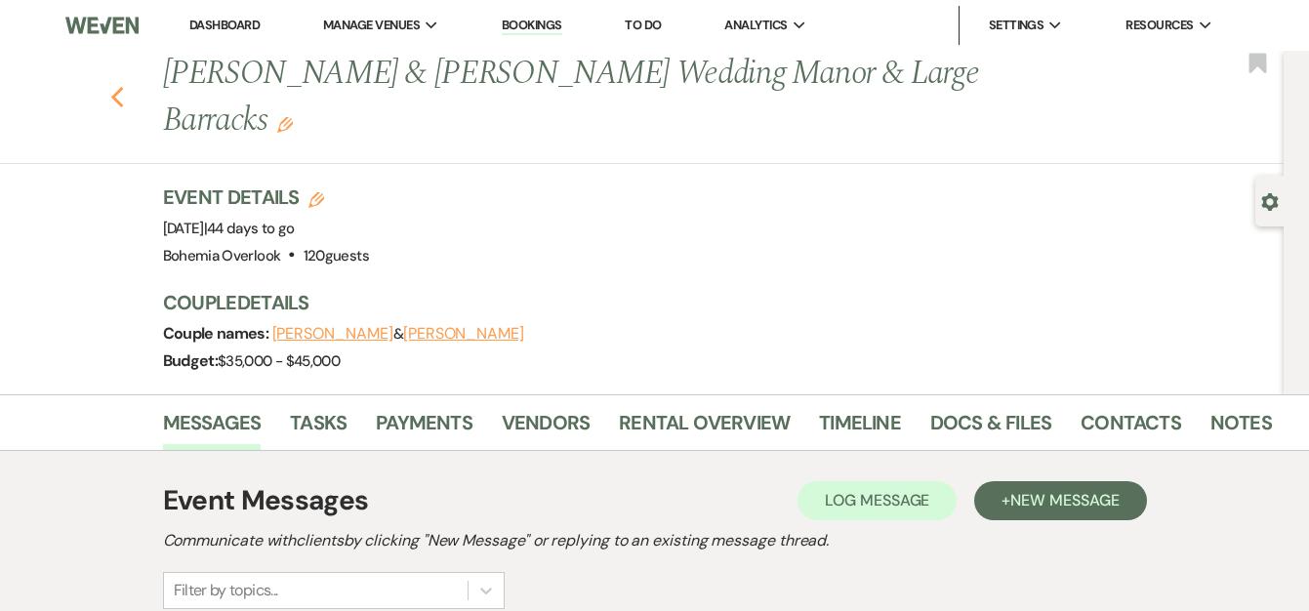
click at [125, 86] on icon "Previous" at bounding box center [117, 97] width 15 height 23
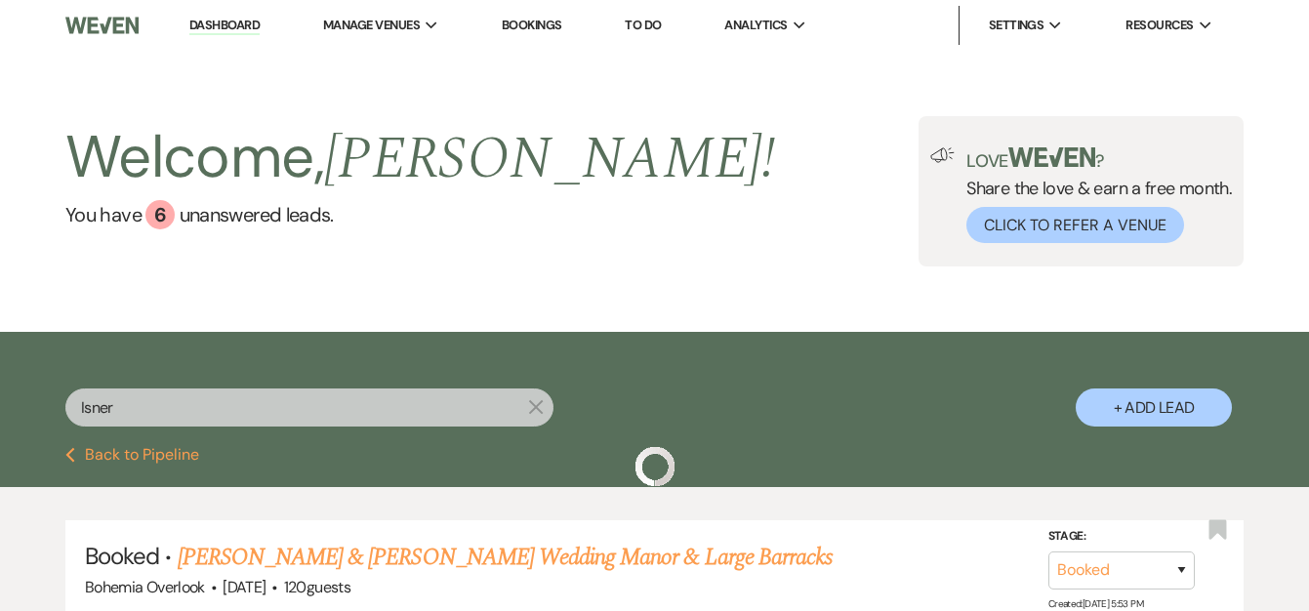
scroll to position [164, 0]
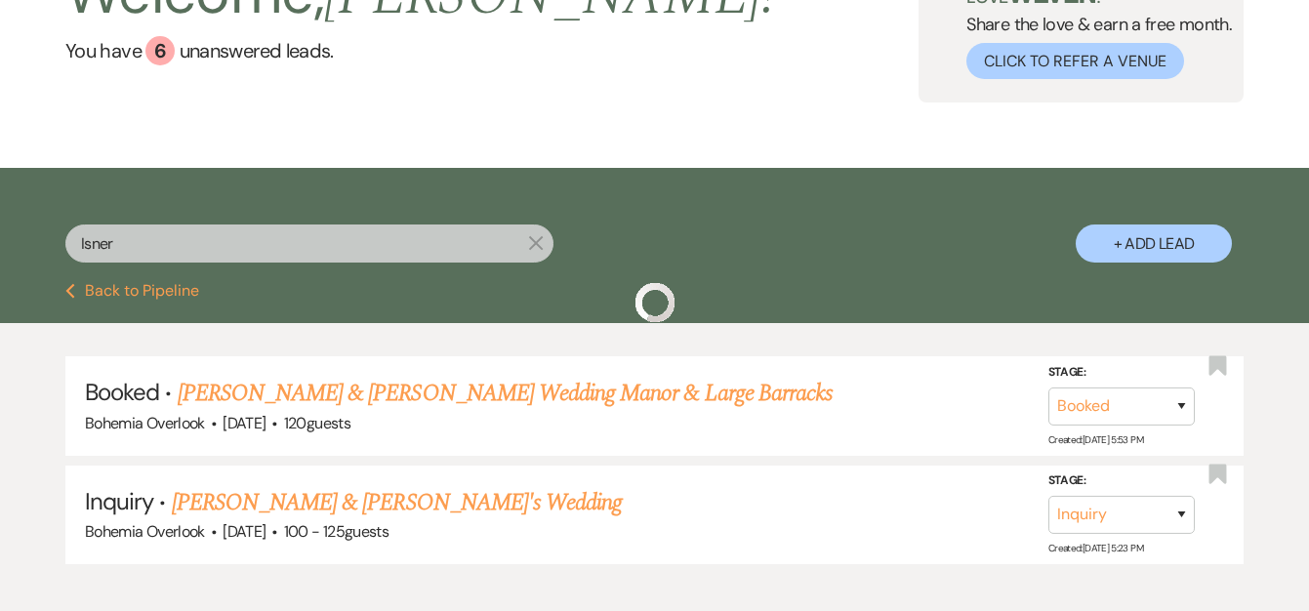
click at [342, 250] on input "Isner" at bounding box center [309, 243] width 488 height 38
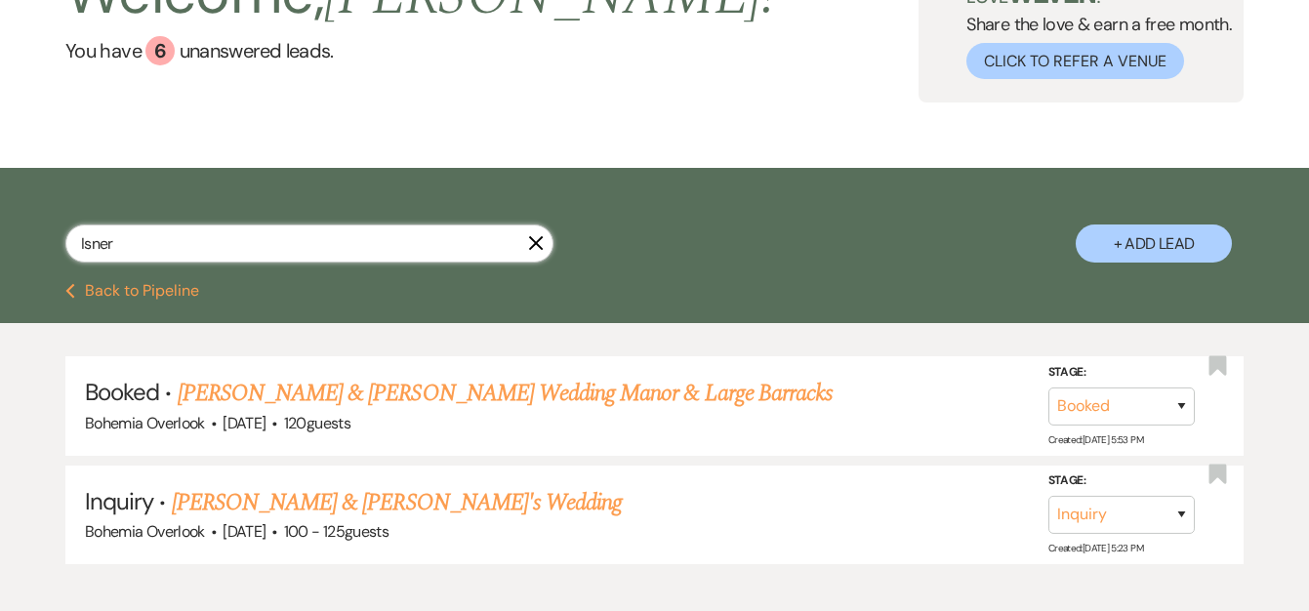
drag, startPoint x: 326, startPoint y: 240, endPoint x: -35, endPoint y: 240, distance: 361.1
click at [0, 240] on html "Dashboard Manage Venues Expand Bohemia Overlook Bookings To Do Analytics Expand…" at bounding box center [654, 279] width 1309 height 887
paste input "[PERSON_NAME]"
type input "[PERSON_NAME]"
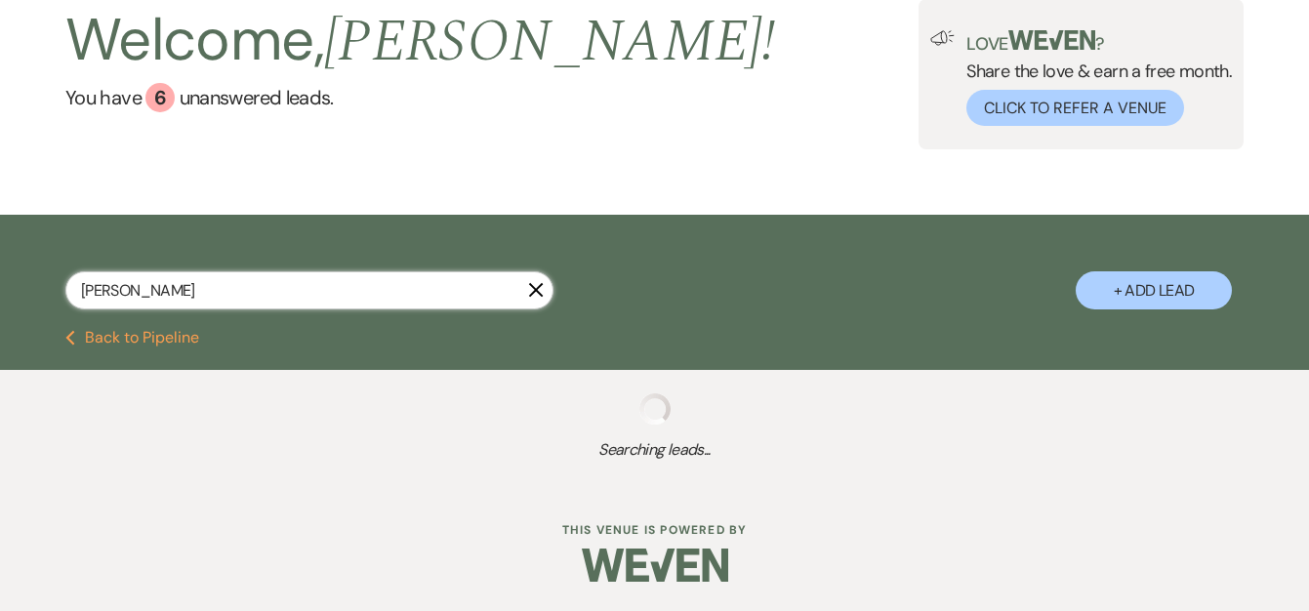
scroll to position [164, 0]
select select "5"
select select "8"
select select "7"
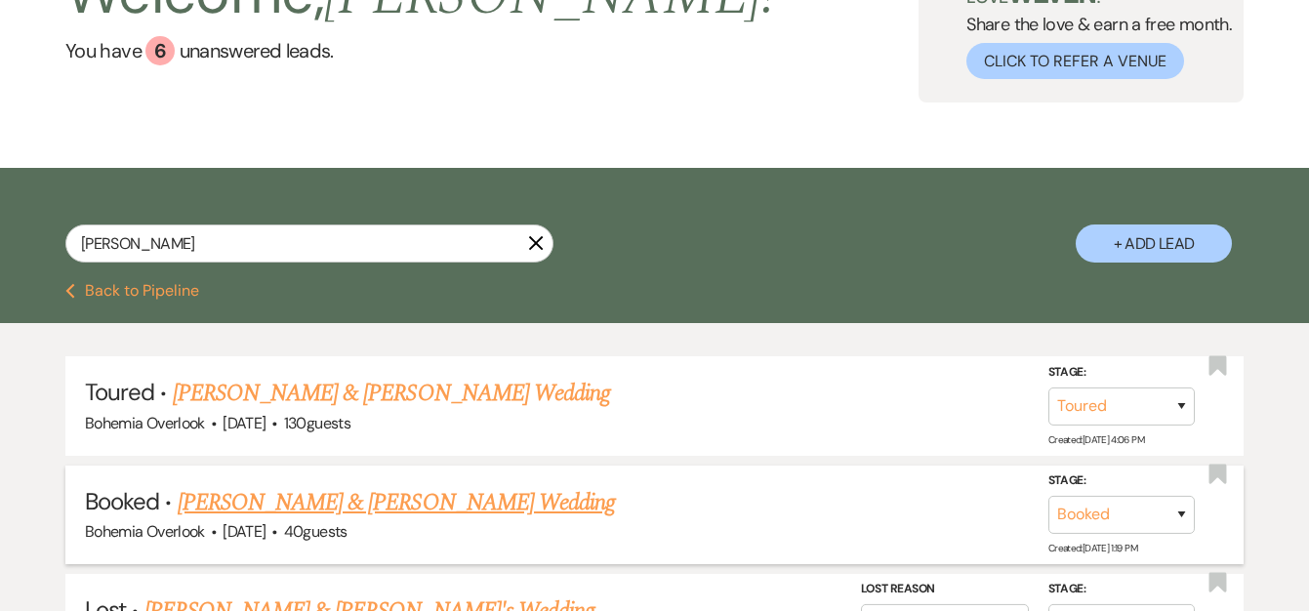
click at [509, 500] on link "[PERSON_NAME] & [PERSON_NAME] Wedding" at bounding box center [396, 502] width 437 height 35
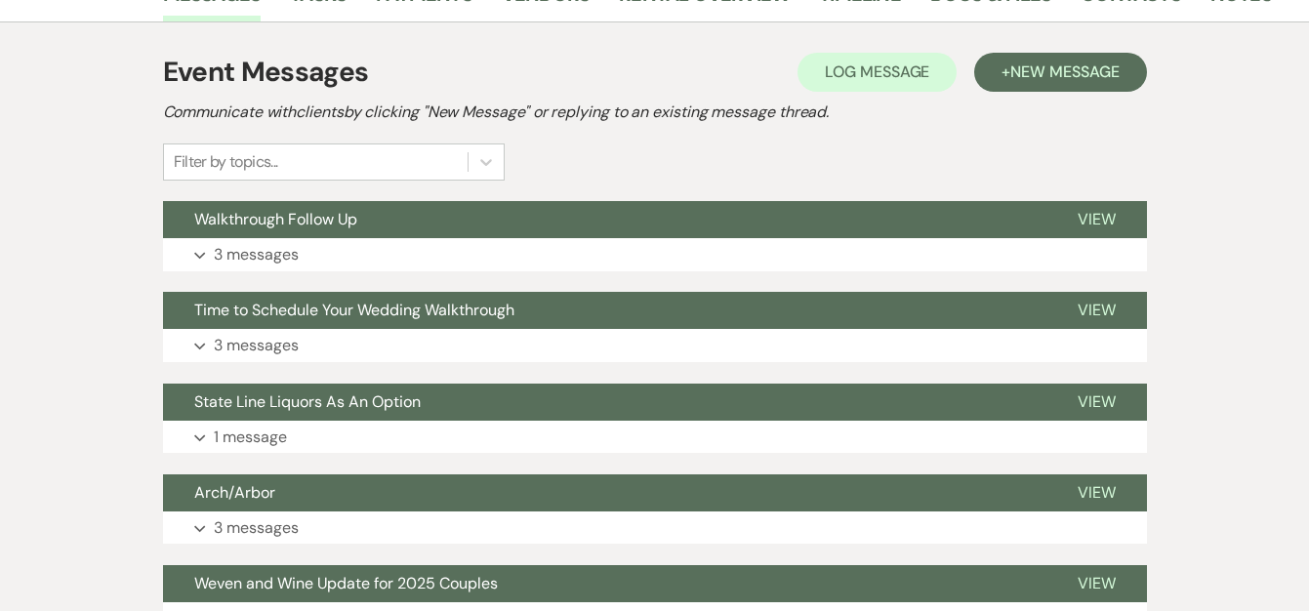
scroll to position [461, 0]
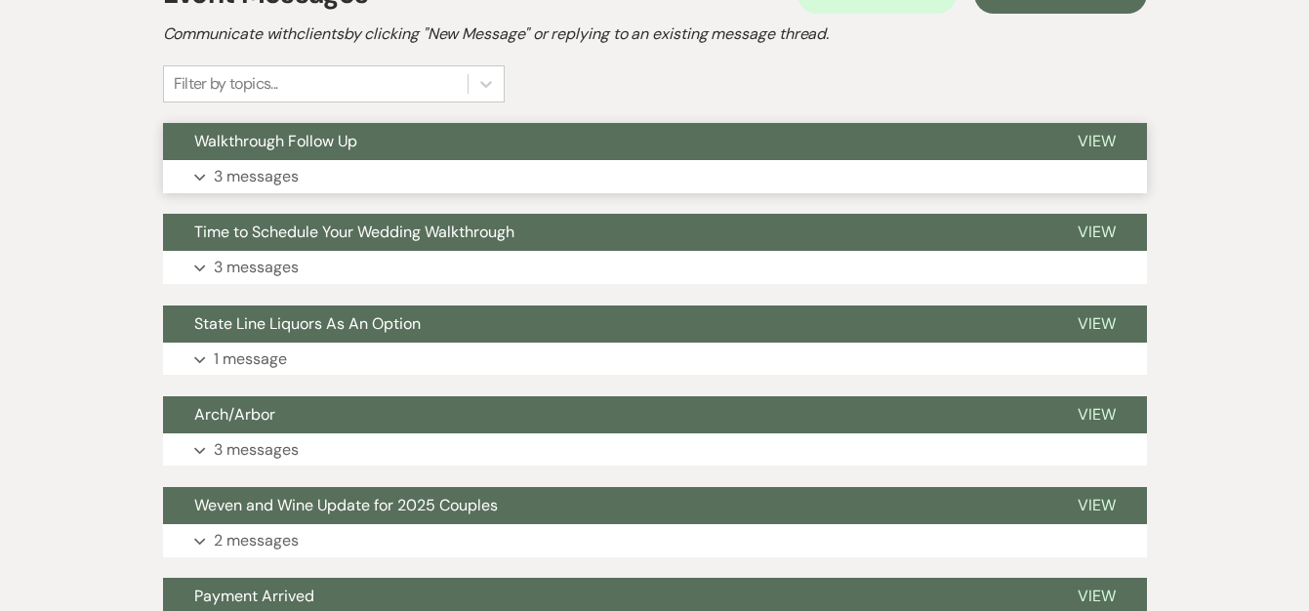
click at [442, 176] on button "Expand 3 messages" at bounding box center [655, 176] width 984 height 33
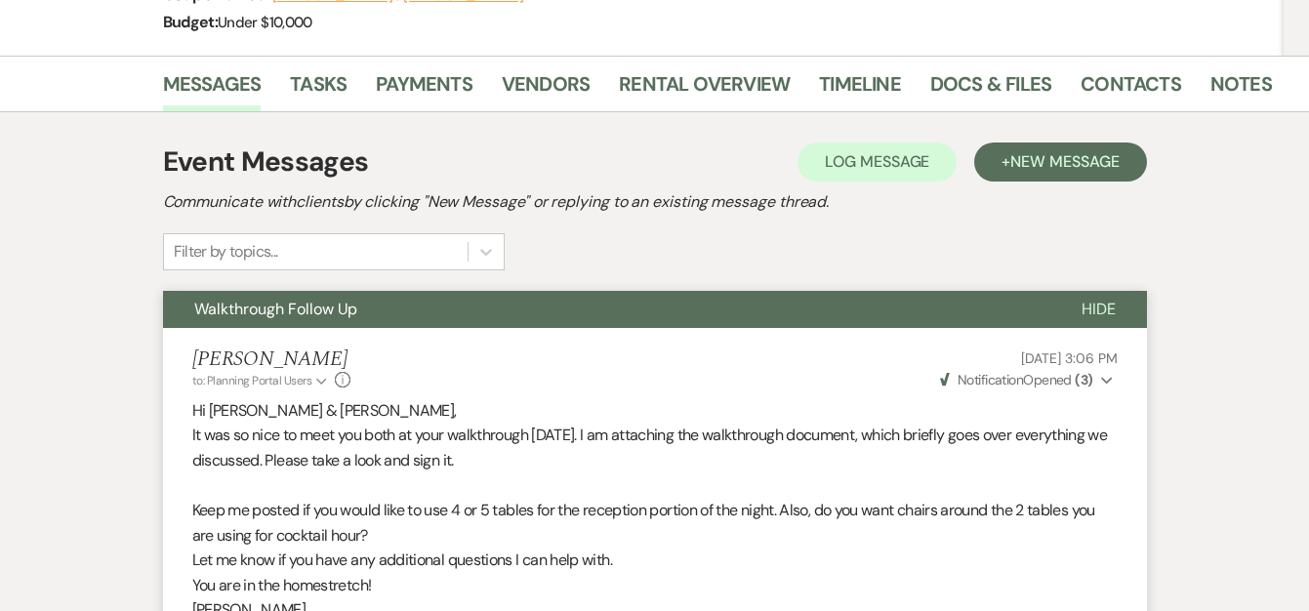
scroll to position [277, 0]
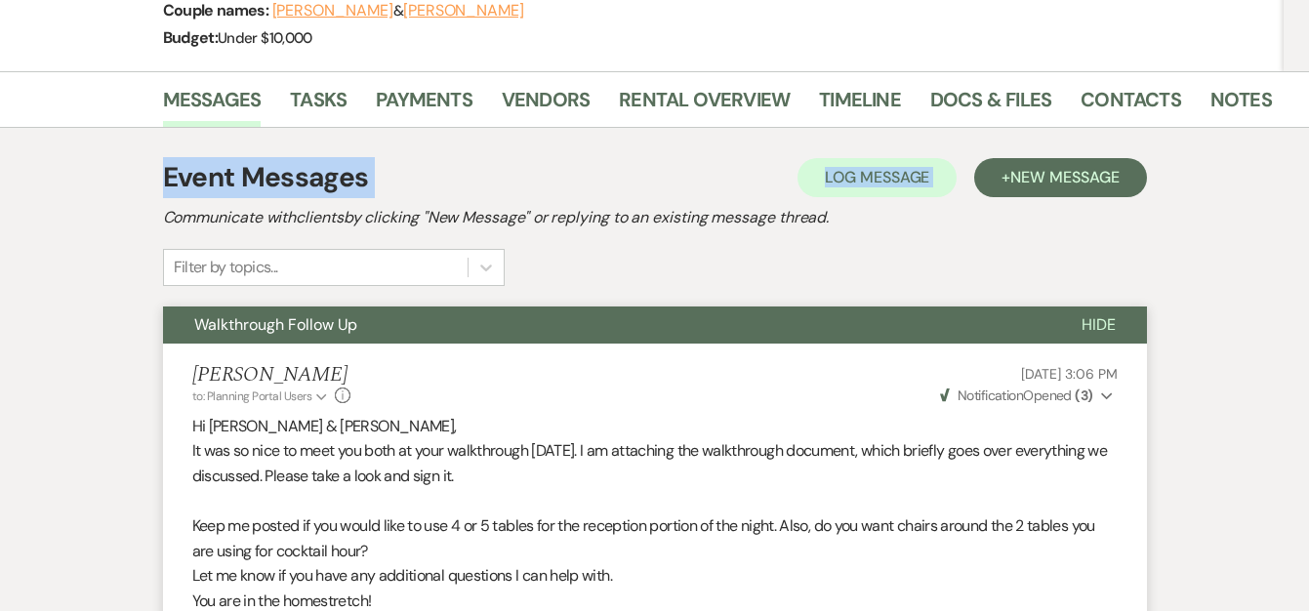
drag, startPoint x: 1307, startPoint y: 81, endPoint x: 1307, endPoint y: 156, distance: 75.1
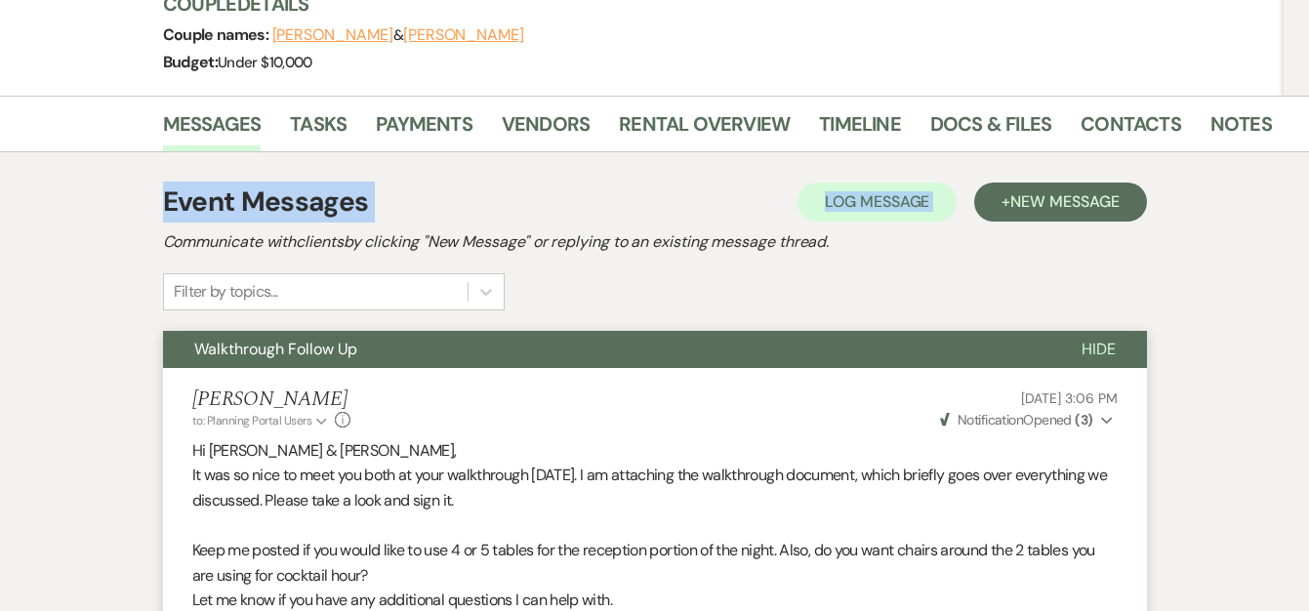
scroll to position [0, 0]
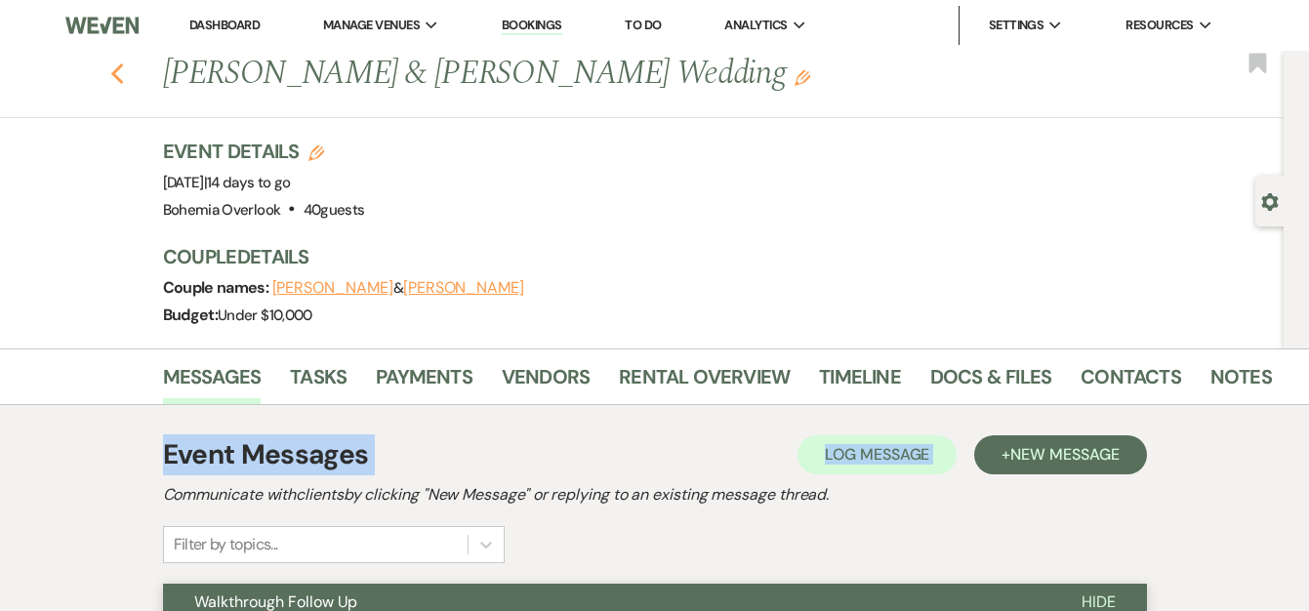
click at [123, 64] on use "button" at bounding box center [116, 73] width 13 height 21
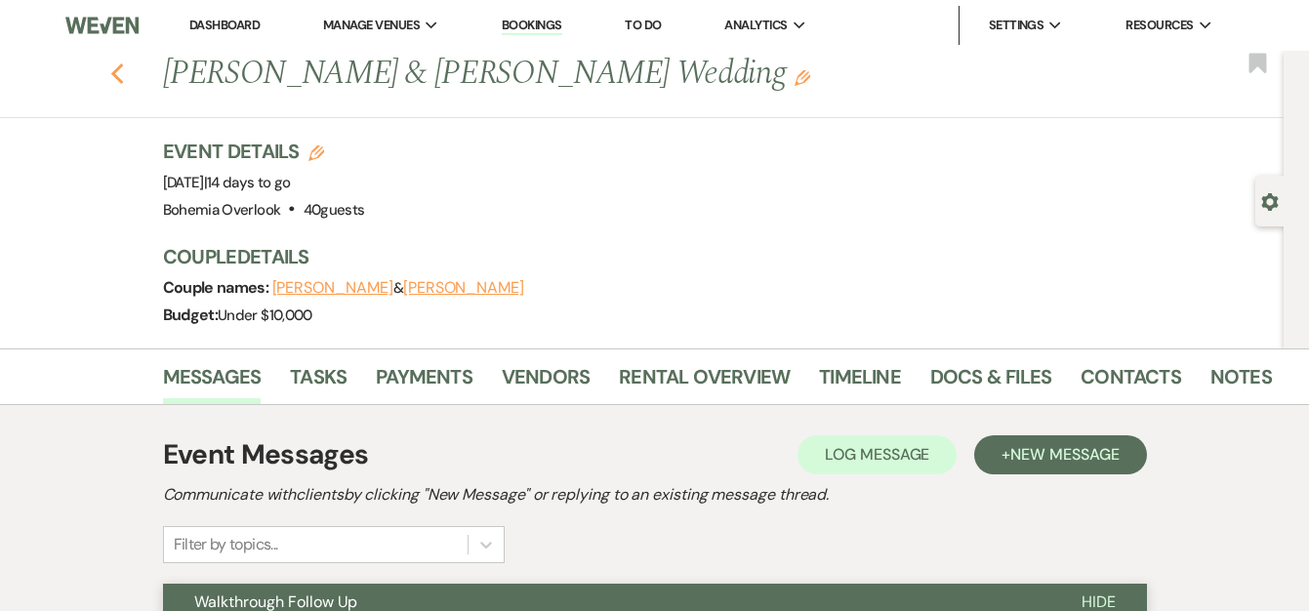
select select "5"
select select "8"
select select "7"
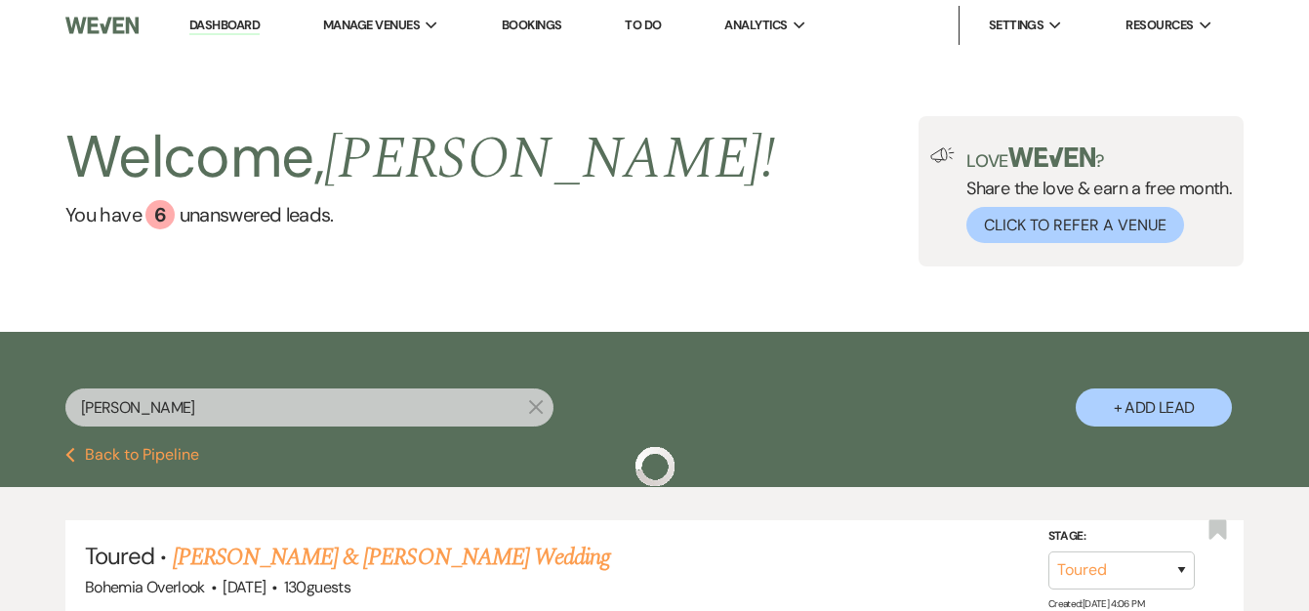
scroll to position [164, 0]
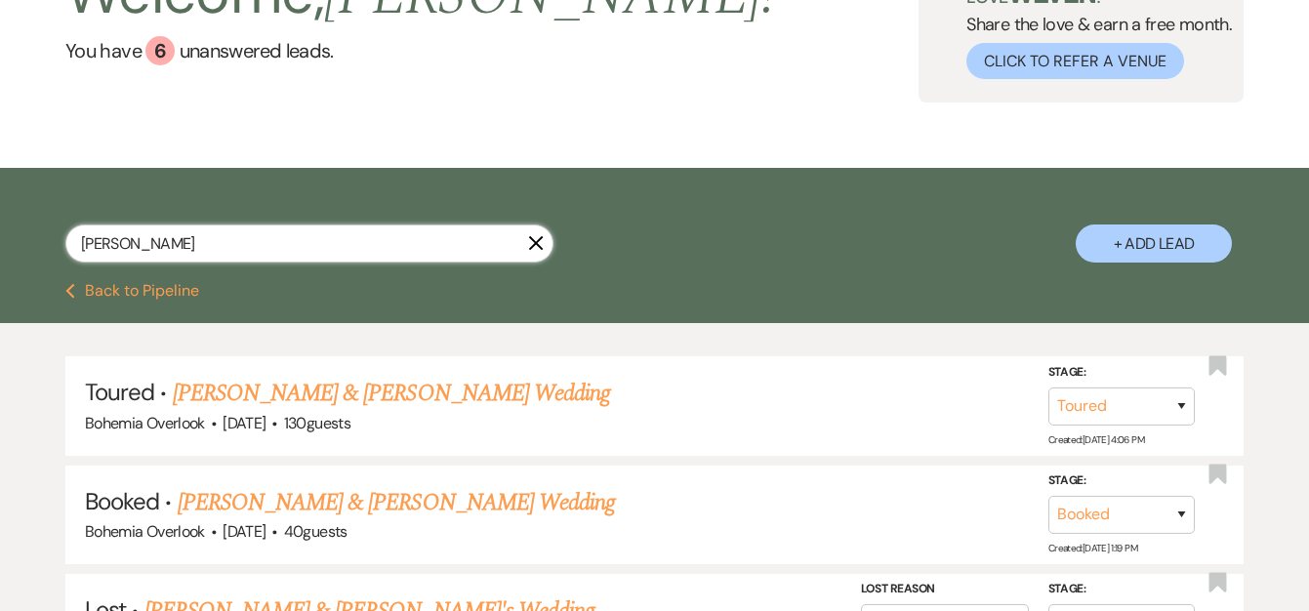
drag, startPoint x: 235, startPoint y: 246, endPoint x: 87, endPoint y: 243, distance: 148.4
click at [91, 245] on input "[PERSON_NAME]" at bounding box center [309, 243] width 488 height 38
paste input "[PERSON_NAME]"
type input "B"
paste input "[PERSON_NAME]"
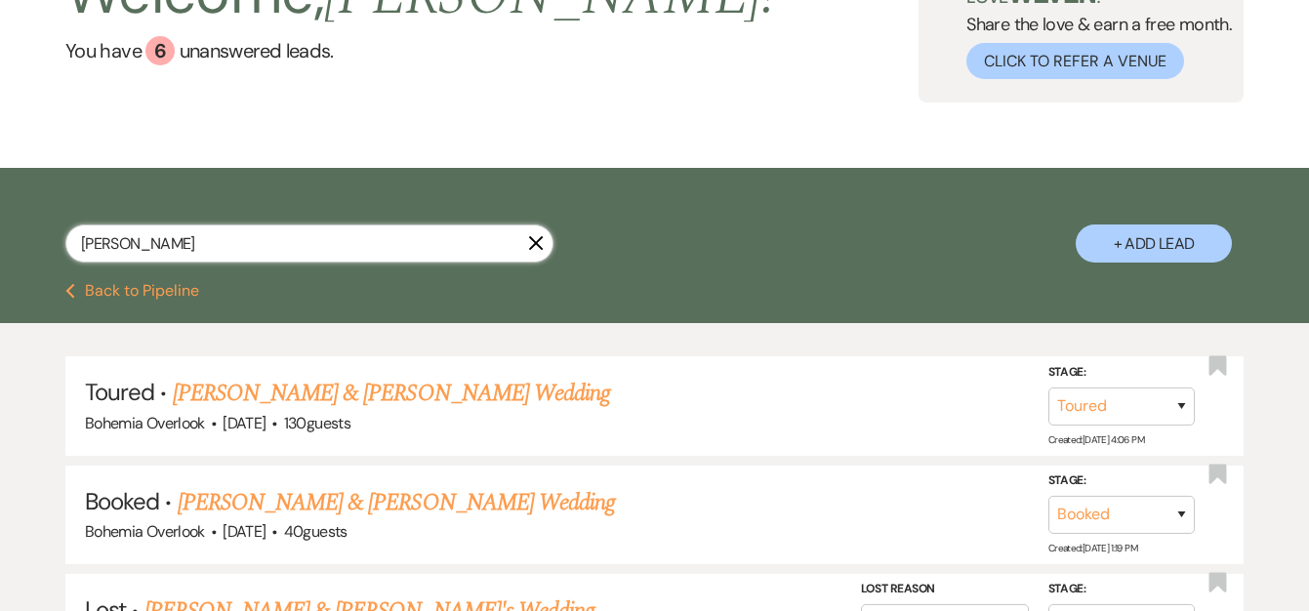
type input "[PERSON_NAME]"
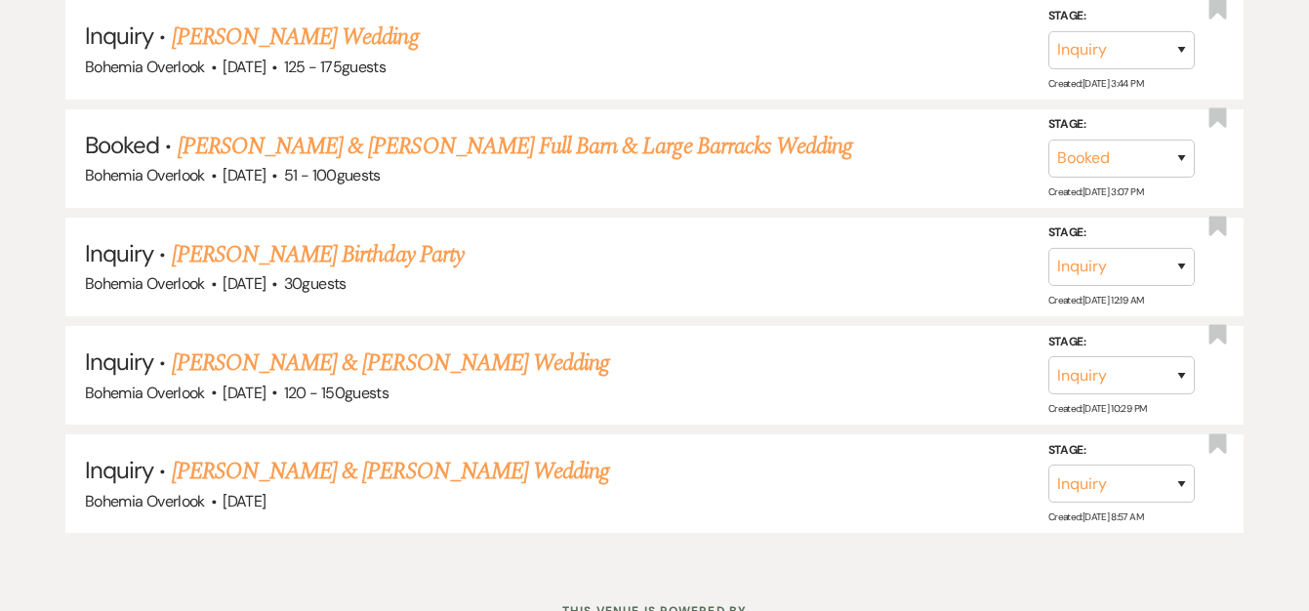
scroll to position [522, 0]
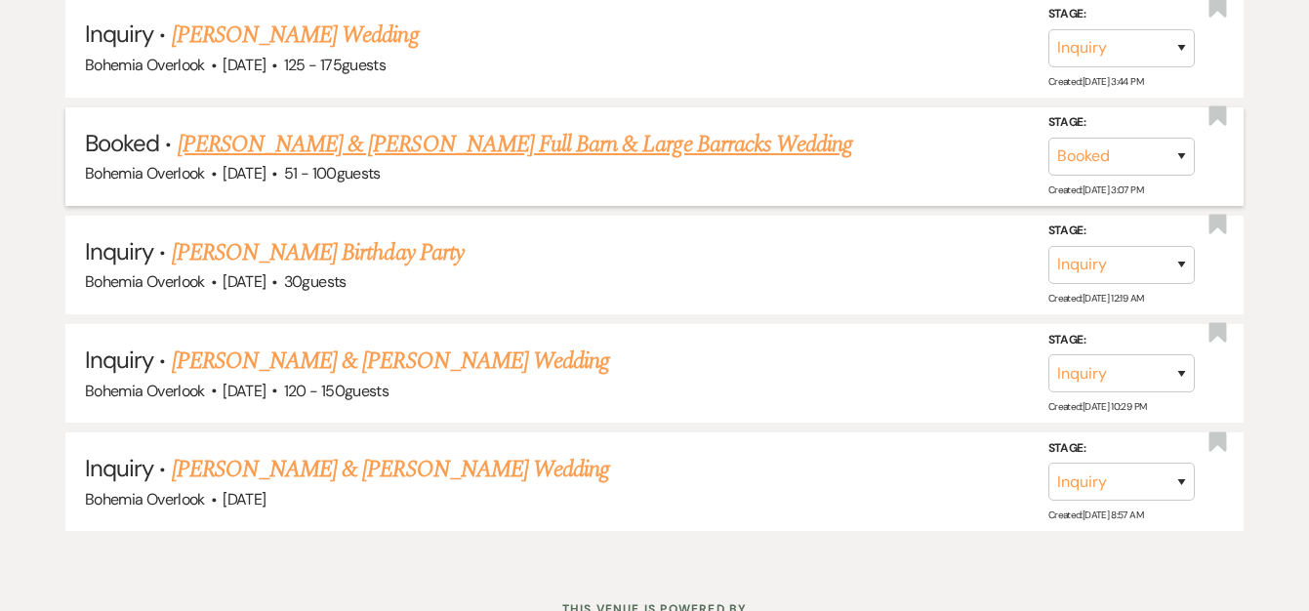
click at [553, 144] on link "[PERSON_NAME] & [PERSON_NAME] Full Barn & Large Barracks Wedding" at bounding box center [515, 144] width 675 height 35
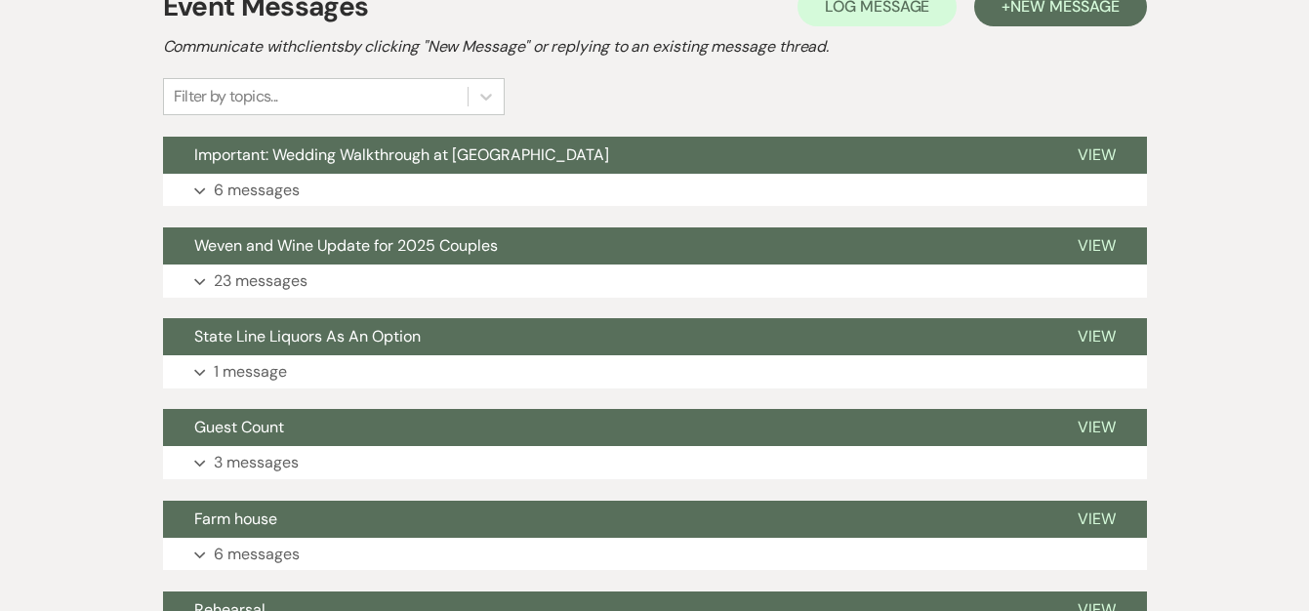
scroll to position [502, 0]
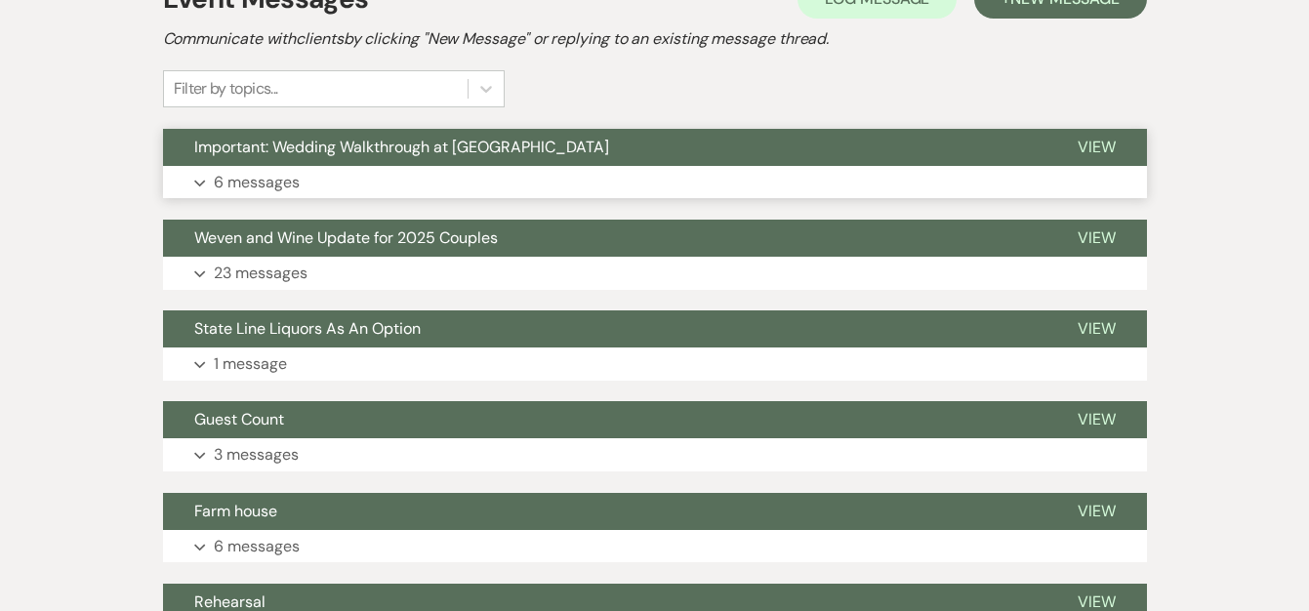
click at [737, 182] on button "Expand 6 messages" at bounding box center [655, 182] width 984 height 33
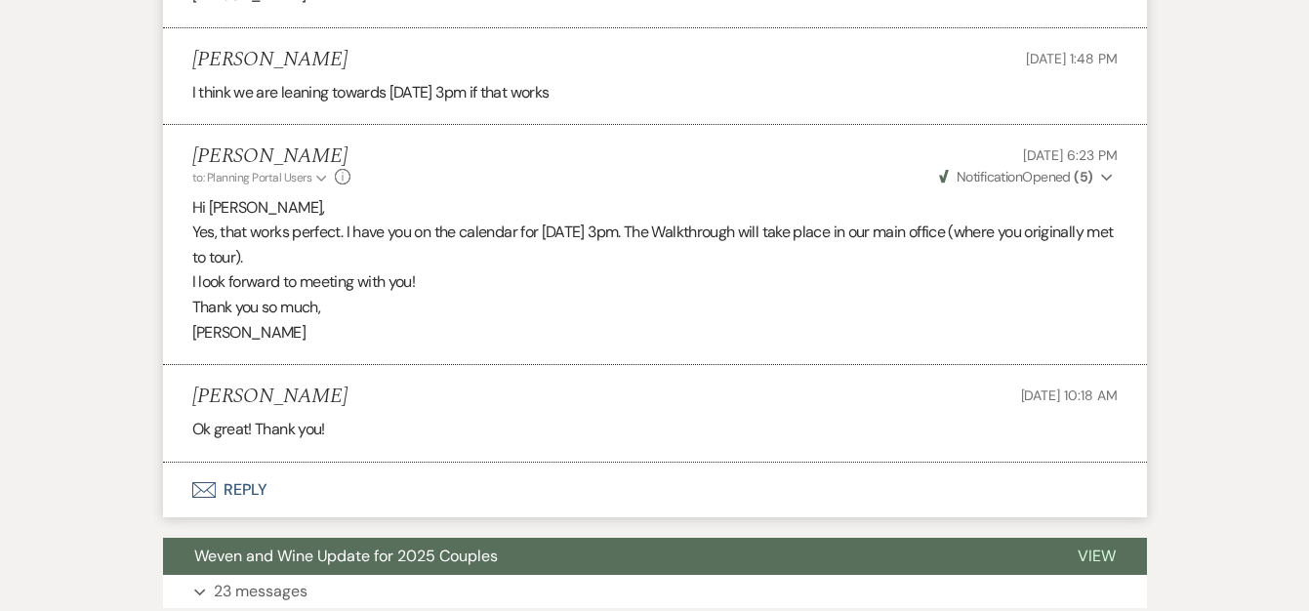
scroll to position [0, 0]
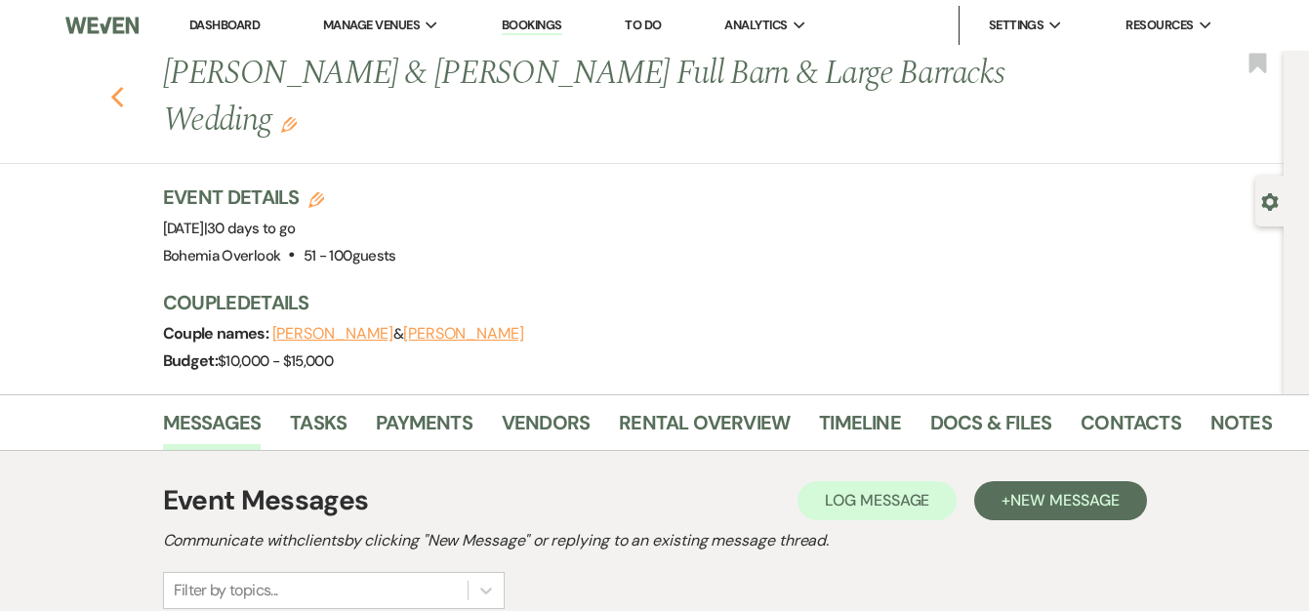
click at [125, 93] on icon "Previous" at bounding box center [117, 97] width 15 height 23
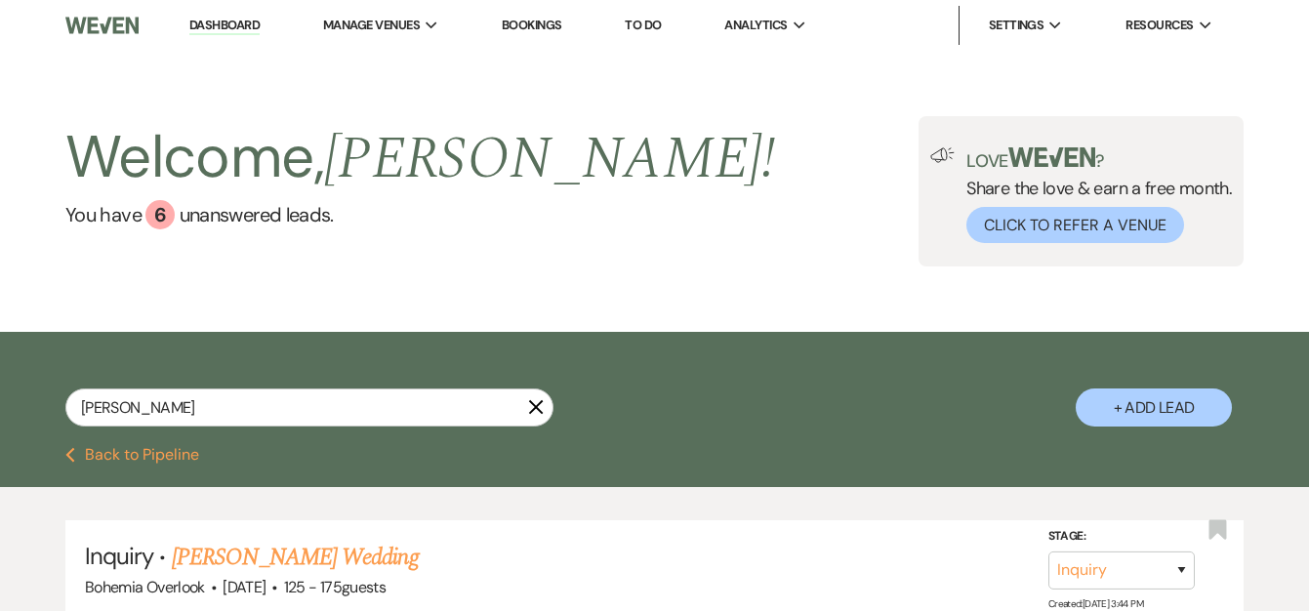
click at [552, 21] on link "Bookings" at bounding box center [532, 25] width 61 height 17
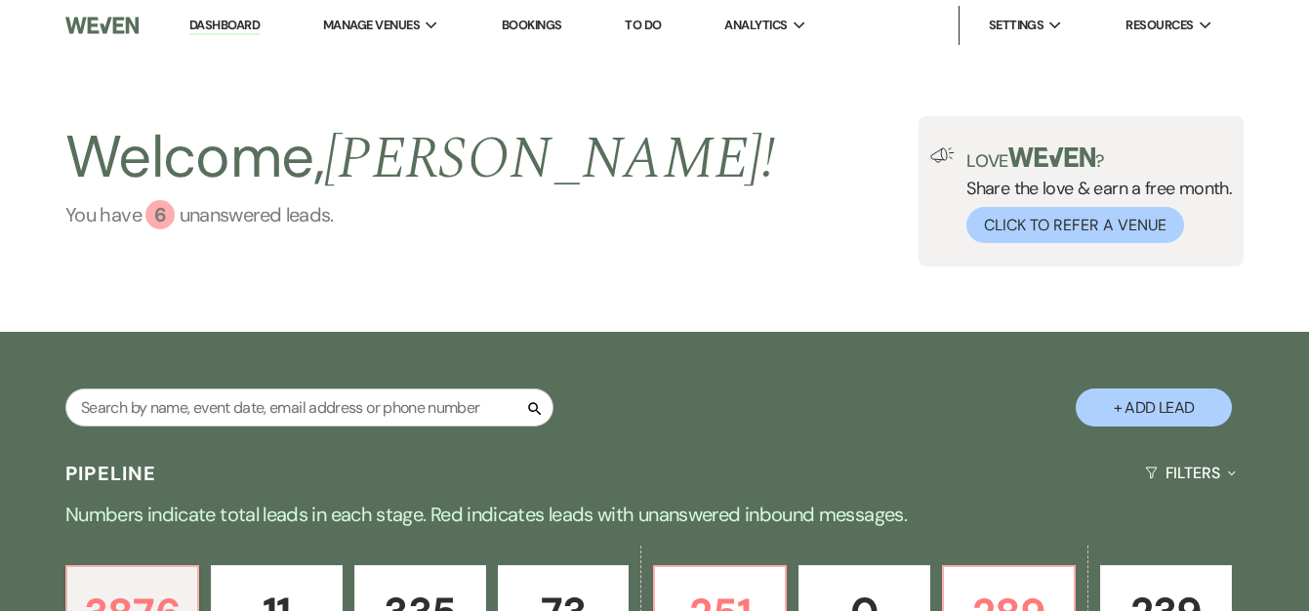
click at [220, 223] on link "You have 6 unanswered lead s ." at bounding box center [420, 214] width 710 height 29
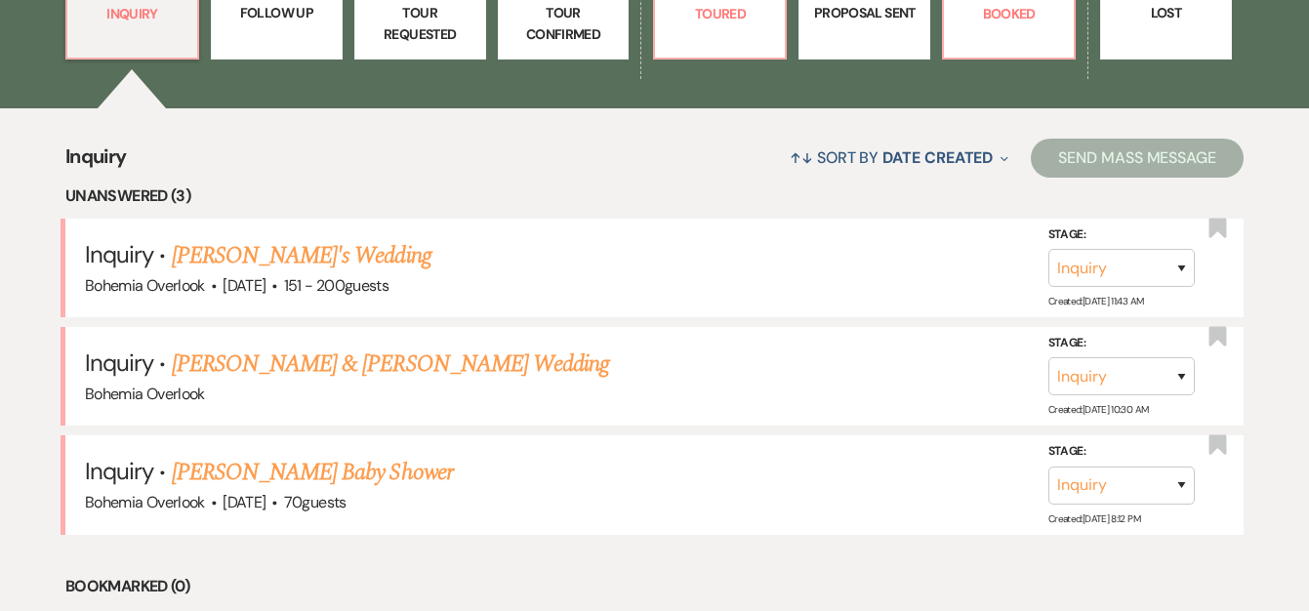
scroll to position [669, 0]
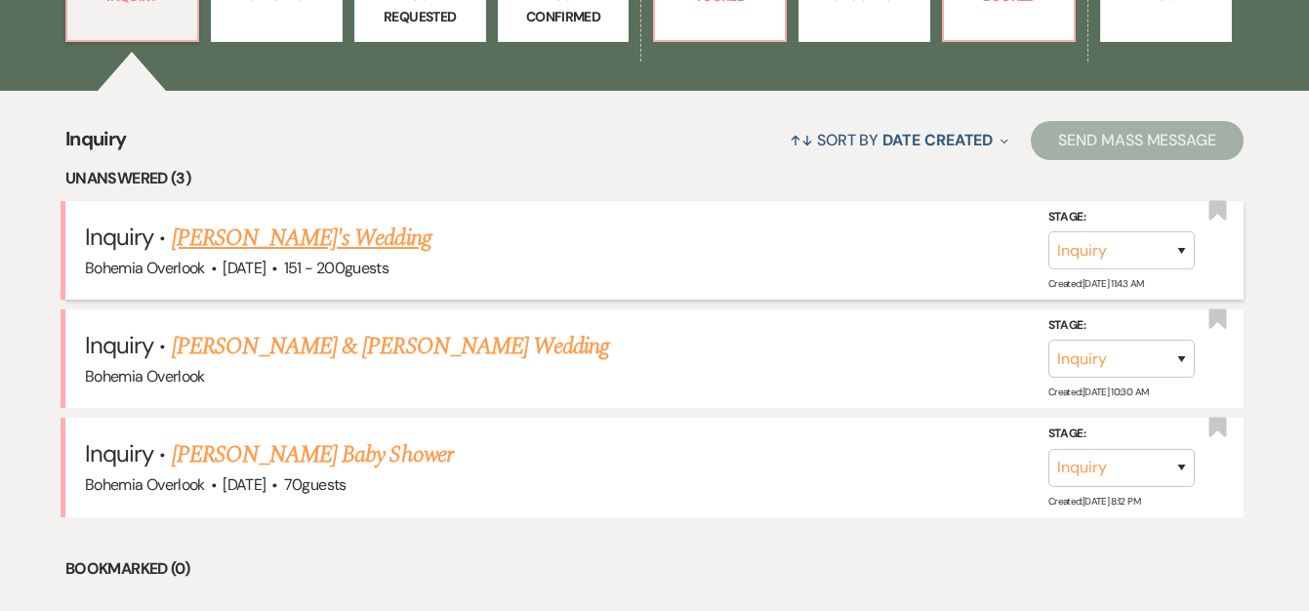
click at [303, 233] on link "[PERSON_NAME]'s Wedding" at bounding box center [302, 238] width 260 height 35
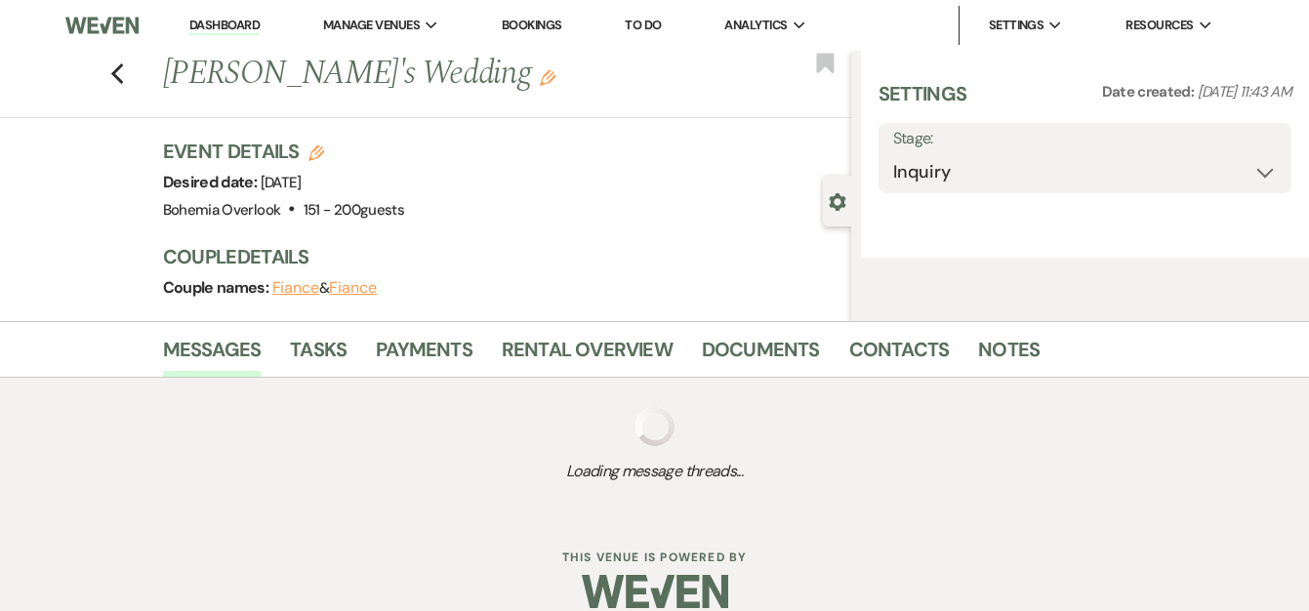
select select "2"
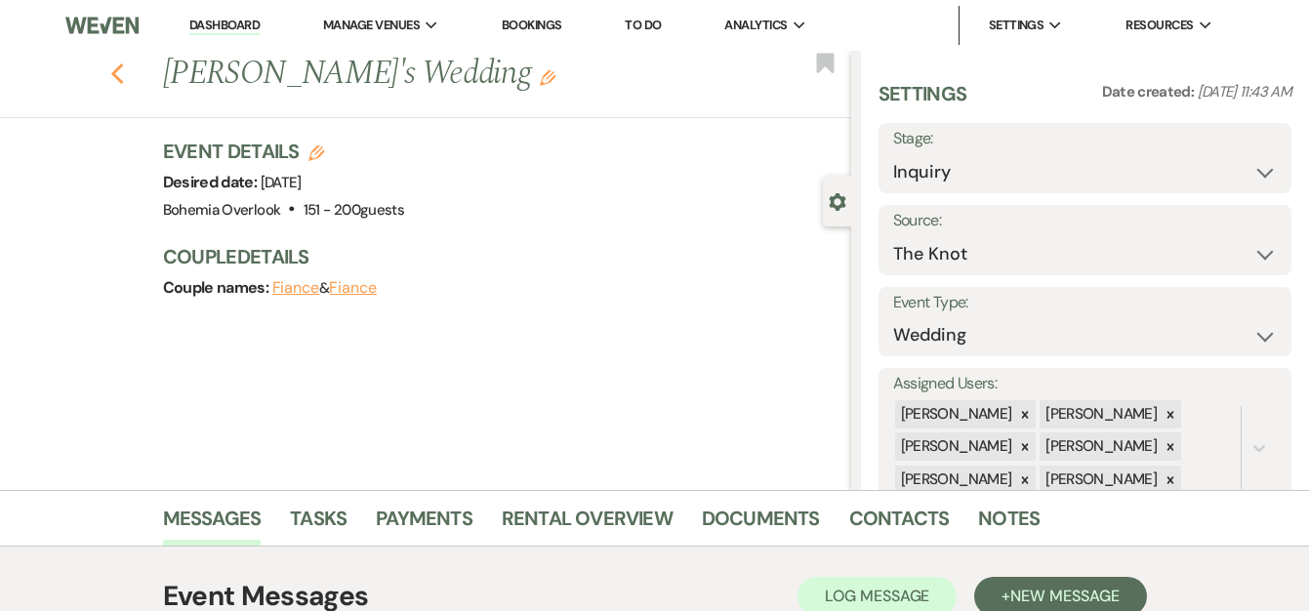
click at [120, 72] on use "button" at bounding box center [116, 73] width 13 height 21
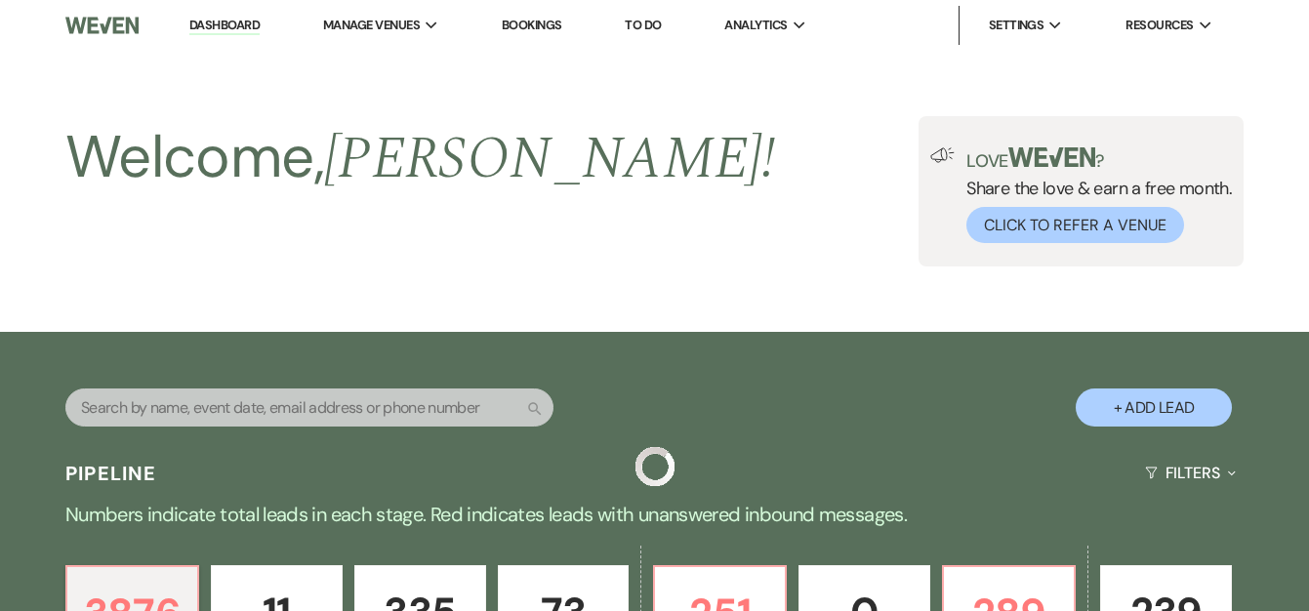
scroll to position [332, 0]
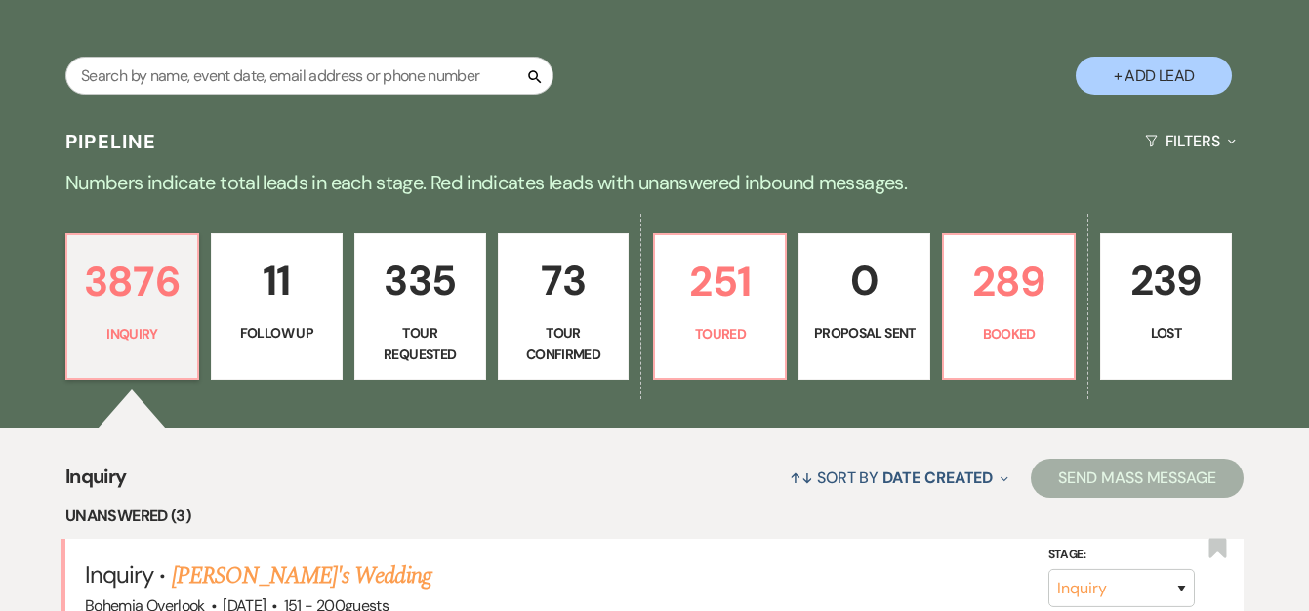
click at [268, 312] on p "11" at bounding box center [276, 280] width 106 height 65
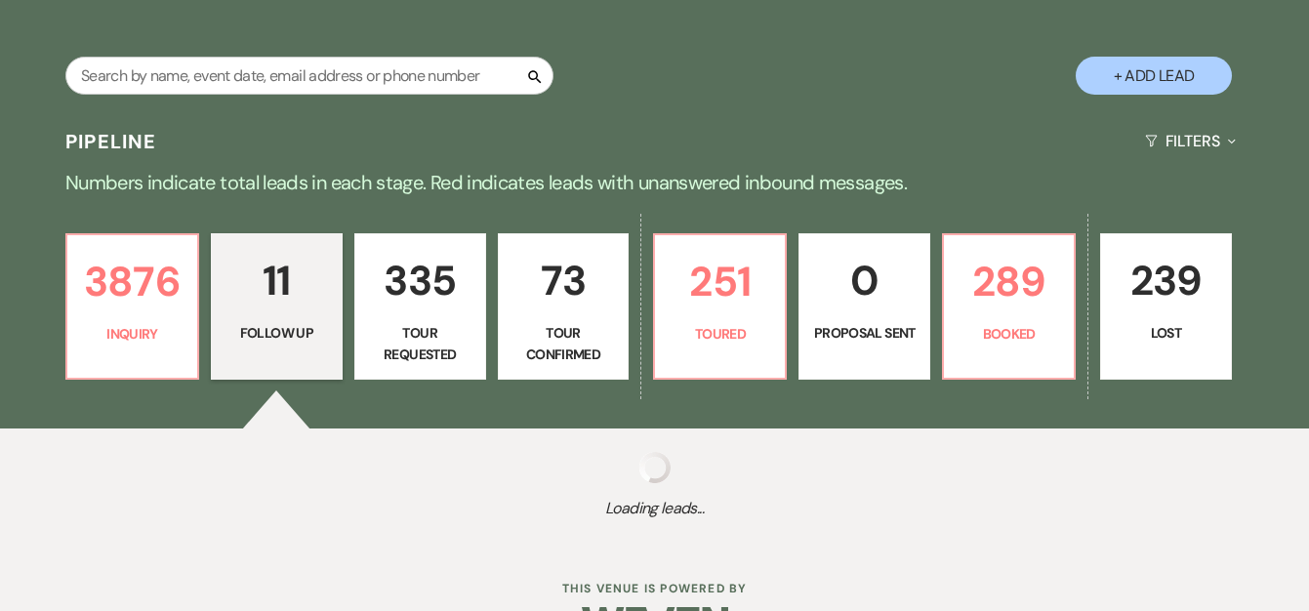
select select "9"
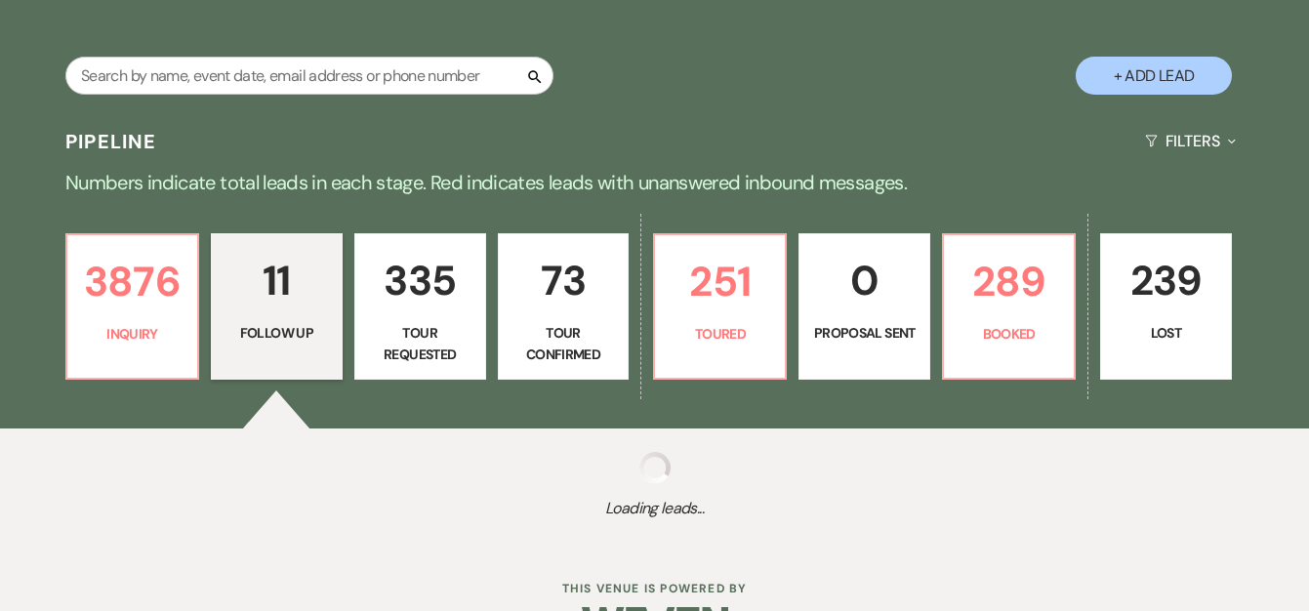
select select "9"
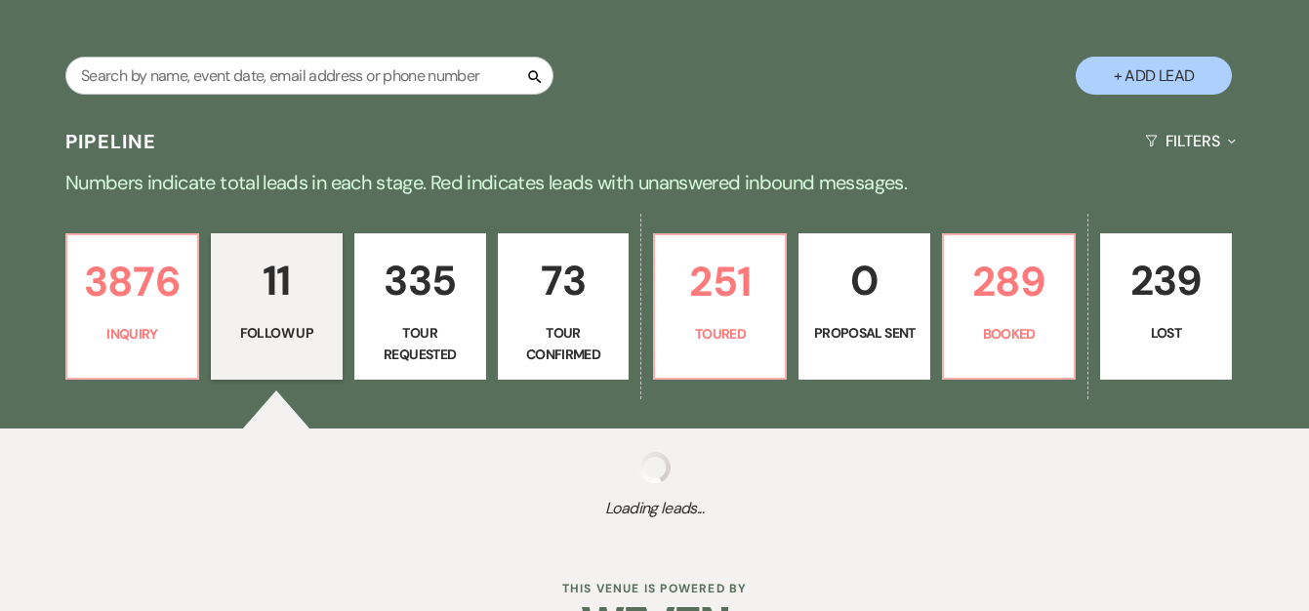
select select "9"
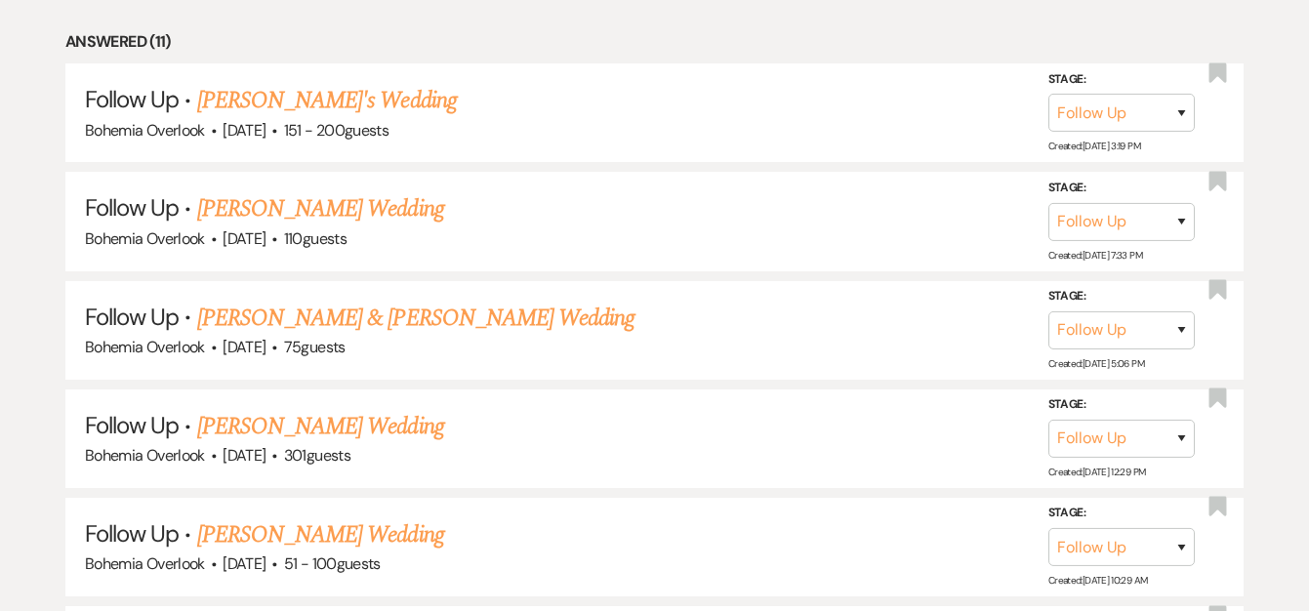
scroll to position [945, 0]
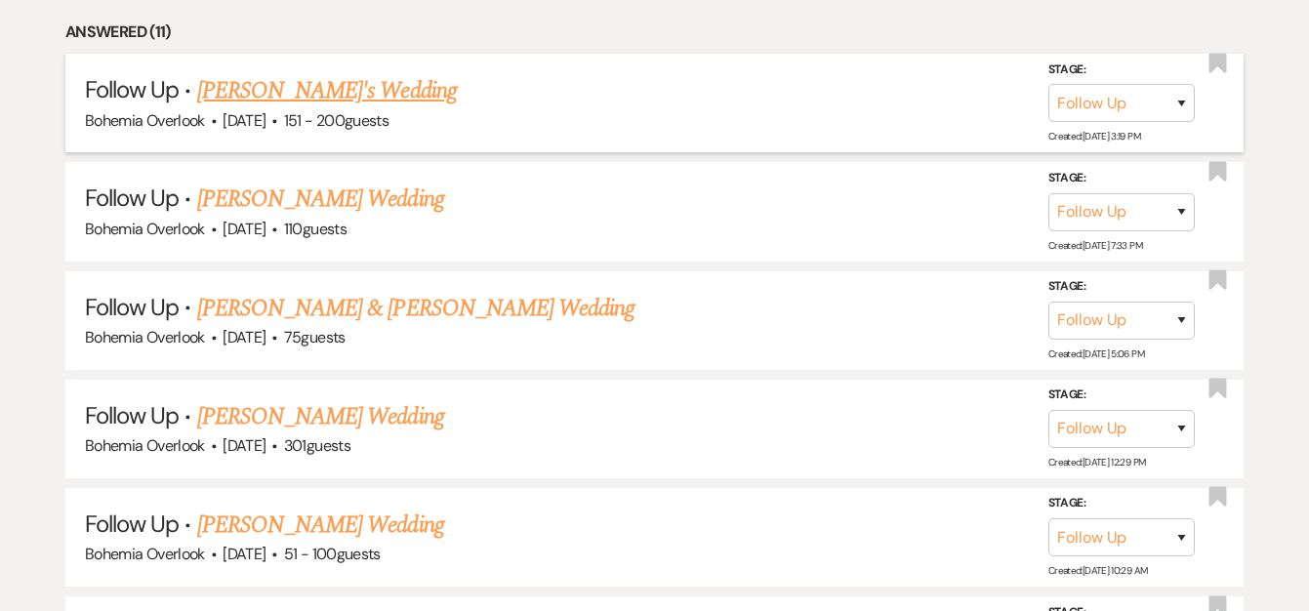
click at [356, 96] on link "Mercy Onayiga's Wedding" at bounding box center [327, 90] width 260 height 35
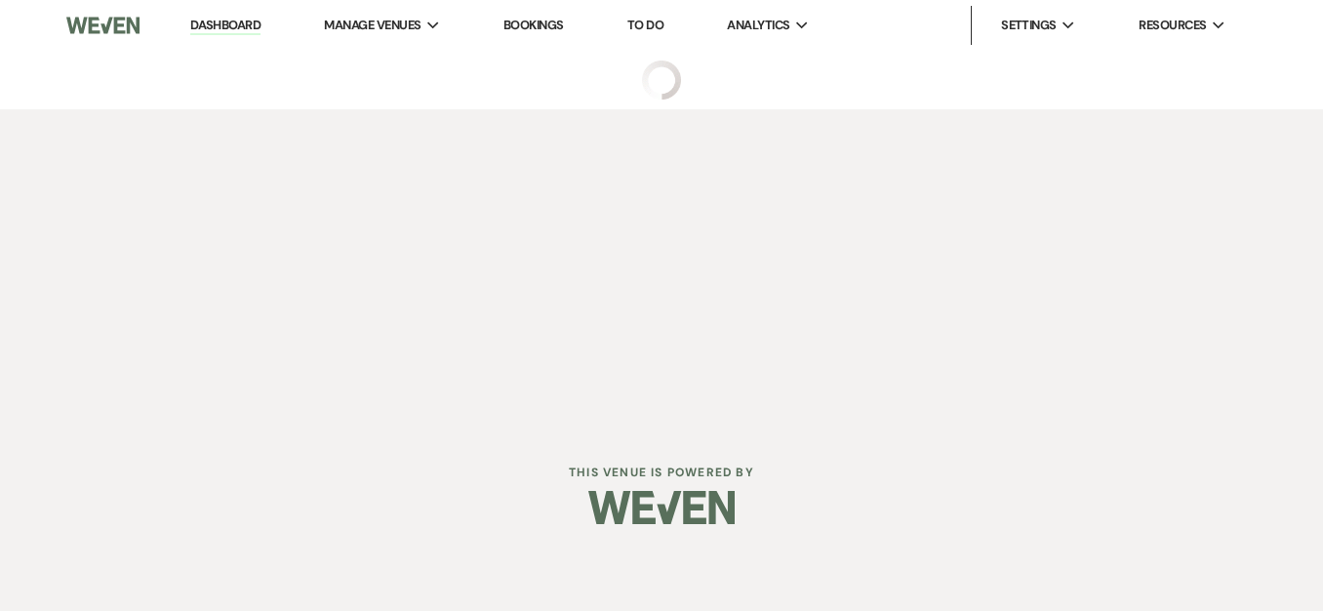
select select "9"
select select "2"
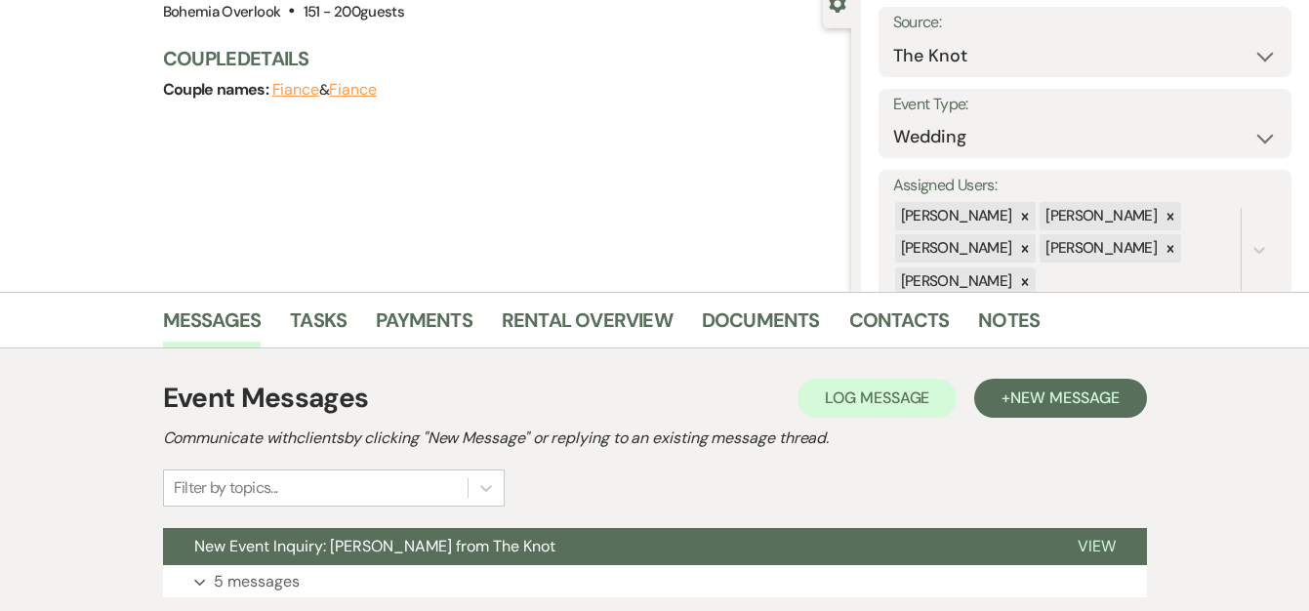
scroll to position [340, 0]
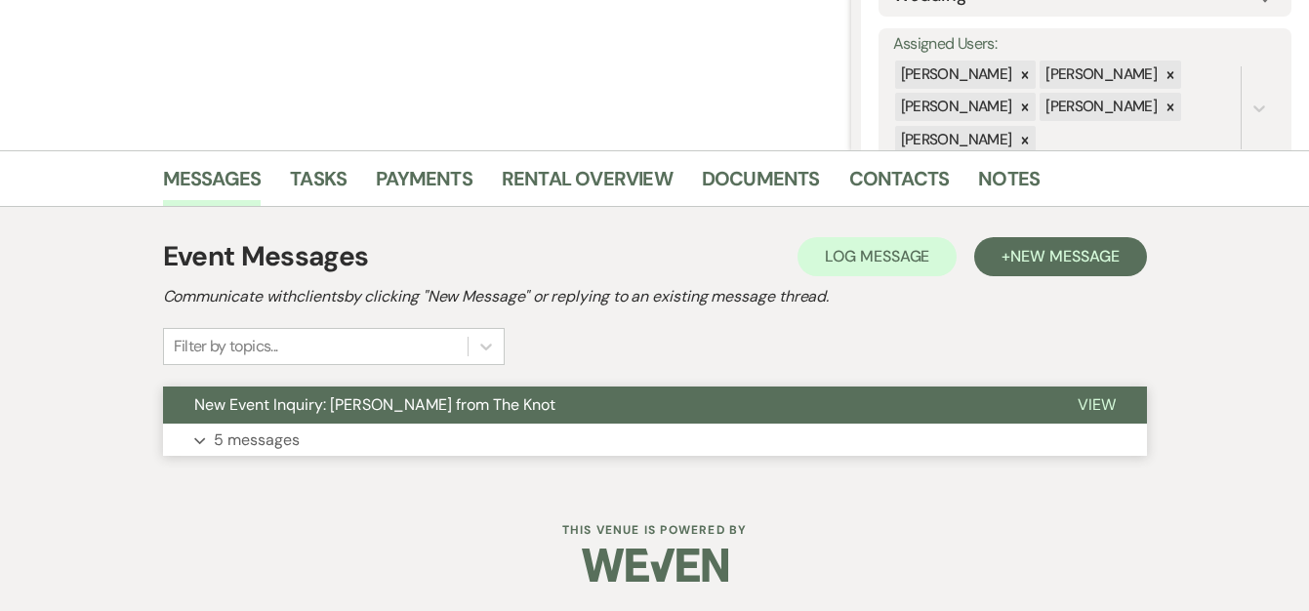
click at [870, 444] on button "Expand 5 messages" at bounding box center [655, 440] width 984 height 33
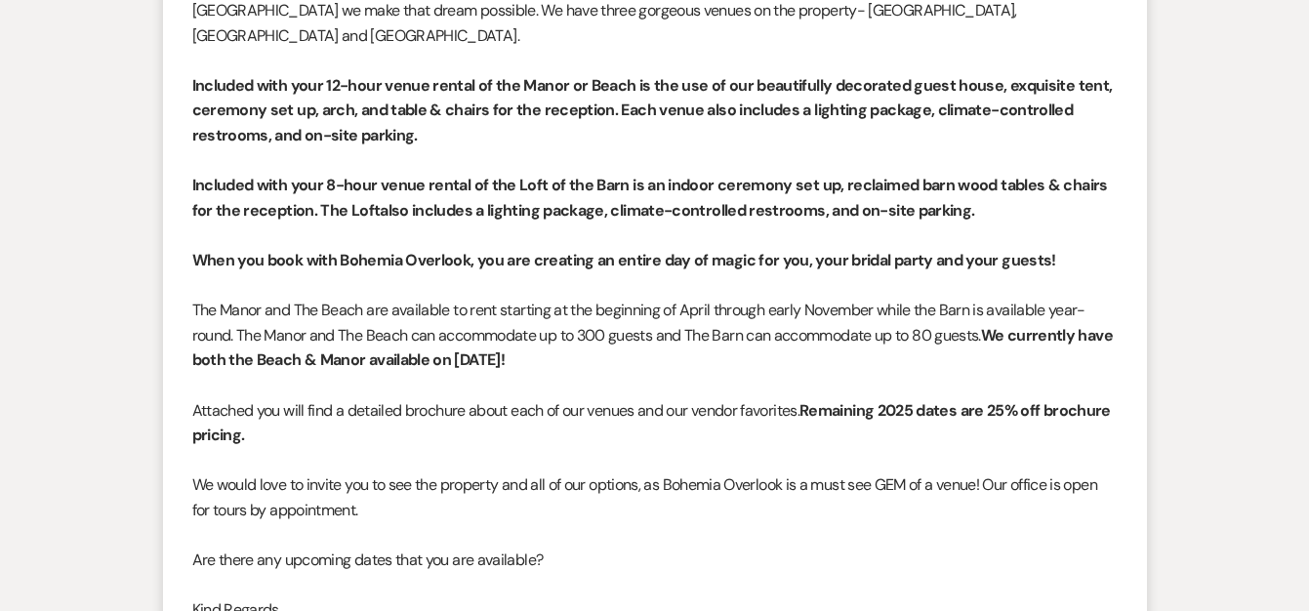
scroll to position [1929, 0]
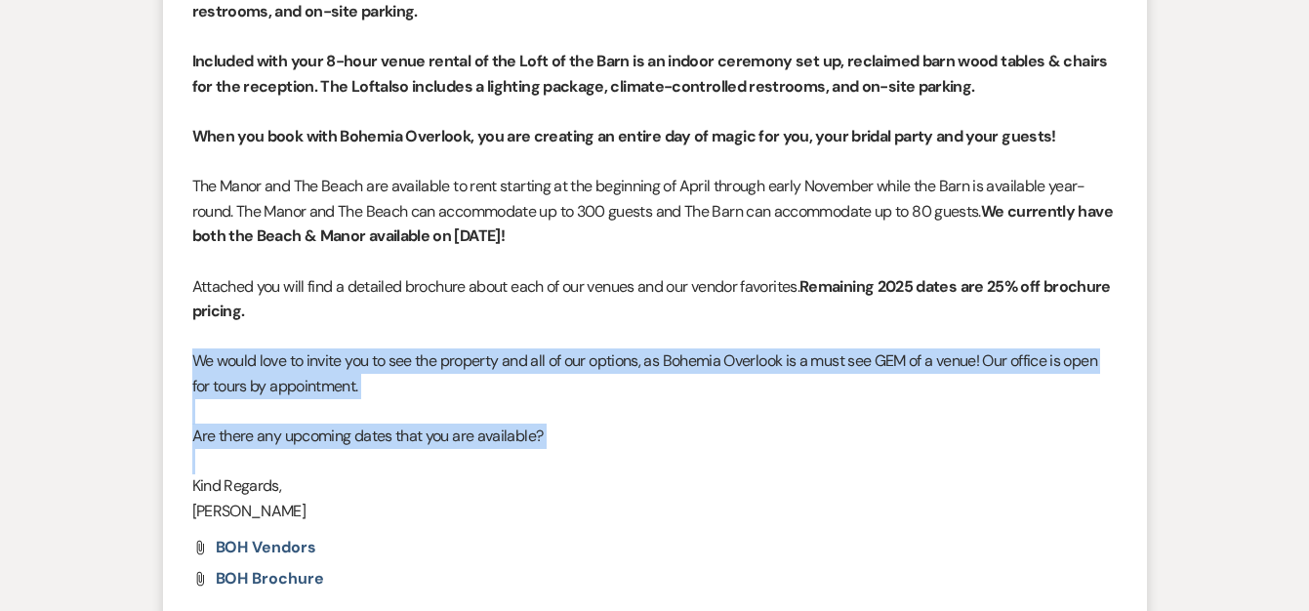
drag, startPoint x: 192, startPoint y: 327, endPoint x: 584, endPoint y: 426, distance: 403.8
click at [584, 426] on div "Good Evening Mercy, Thank you for reaching out & considering Bohemia Overlook f…" at bounding box center [654, 161] width 925 height 724
copy div "We would love to invite you to see the property and all of our options, as Bohe…"
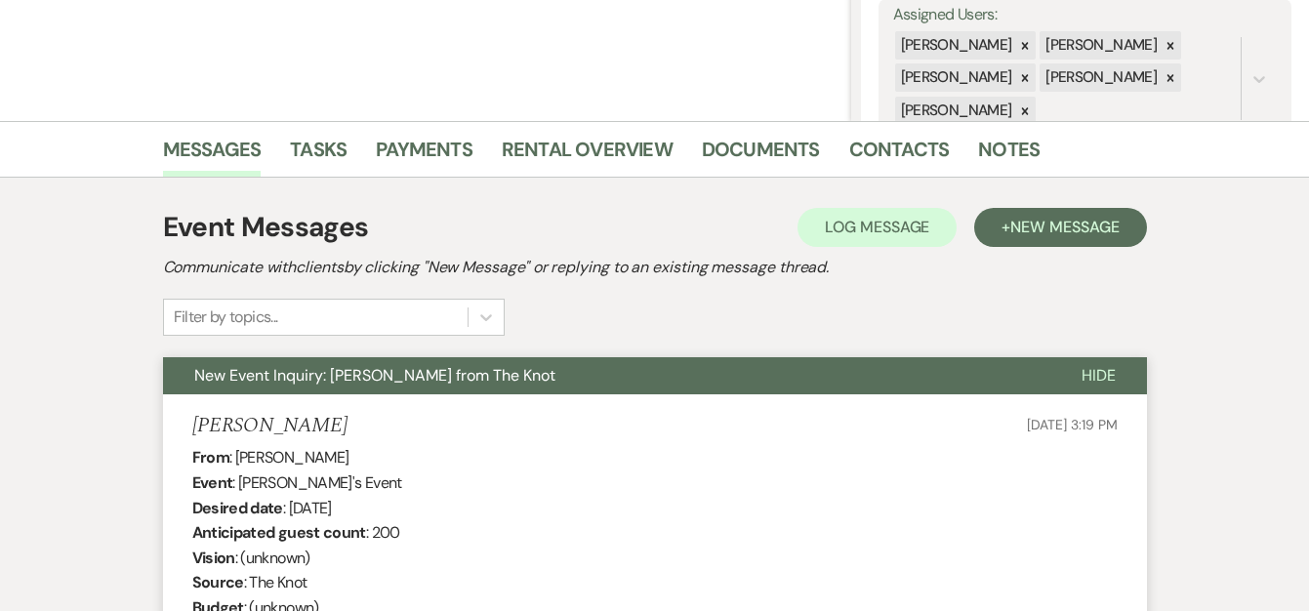
scroll to position [277, 0]
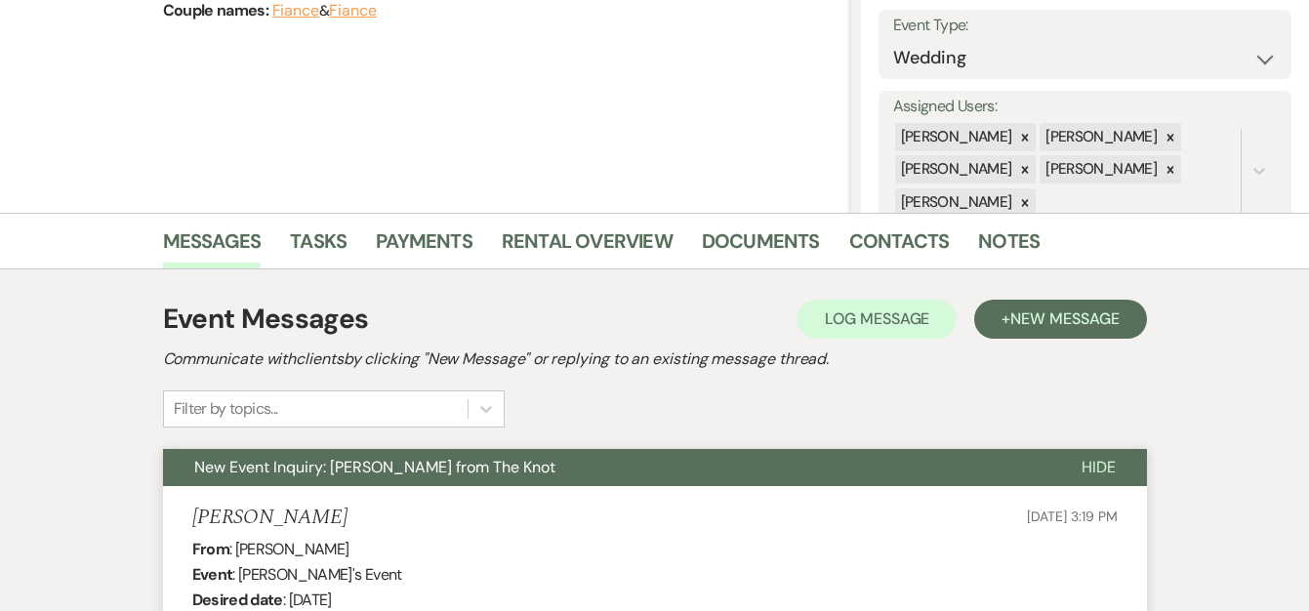
select select "9"
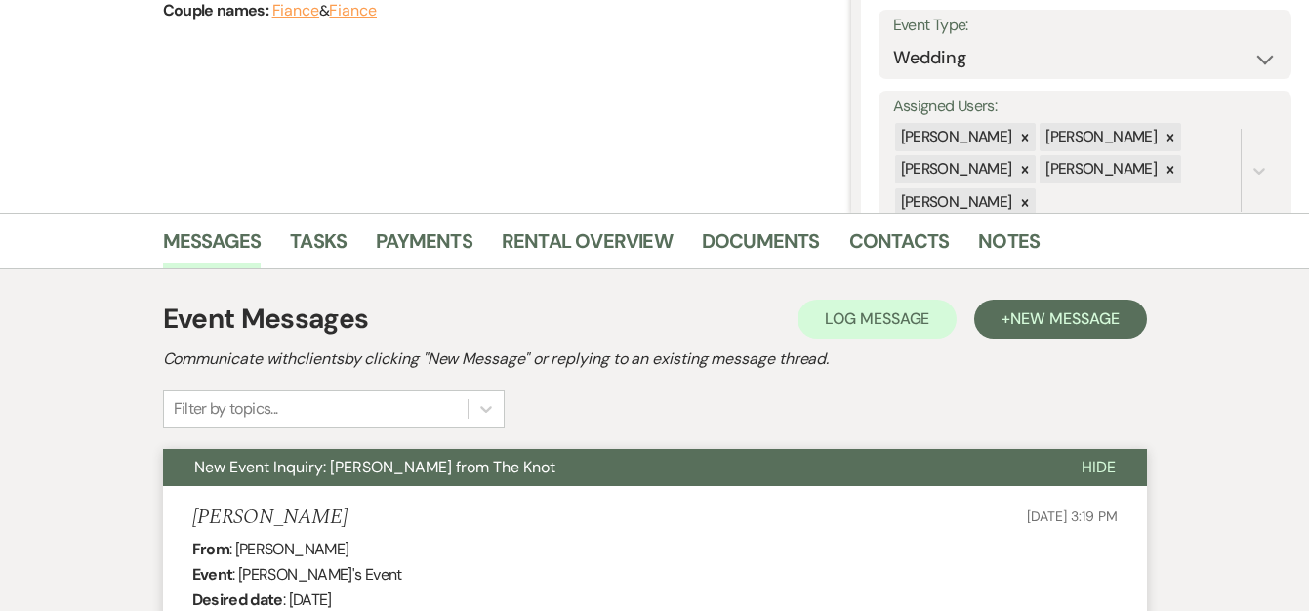
select select "9"
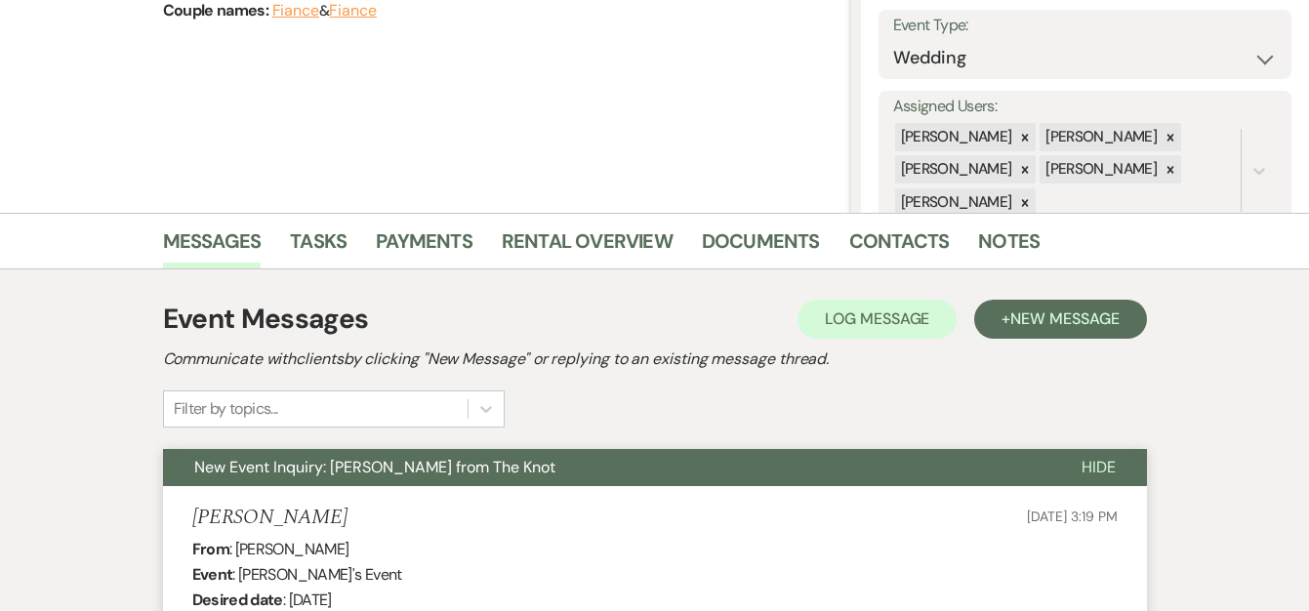
select select "9"
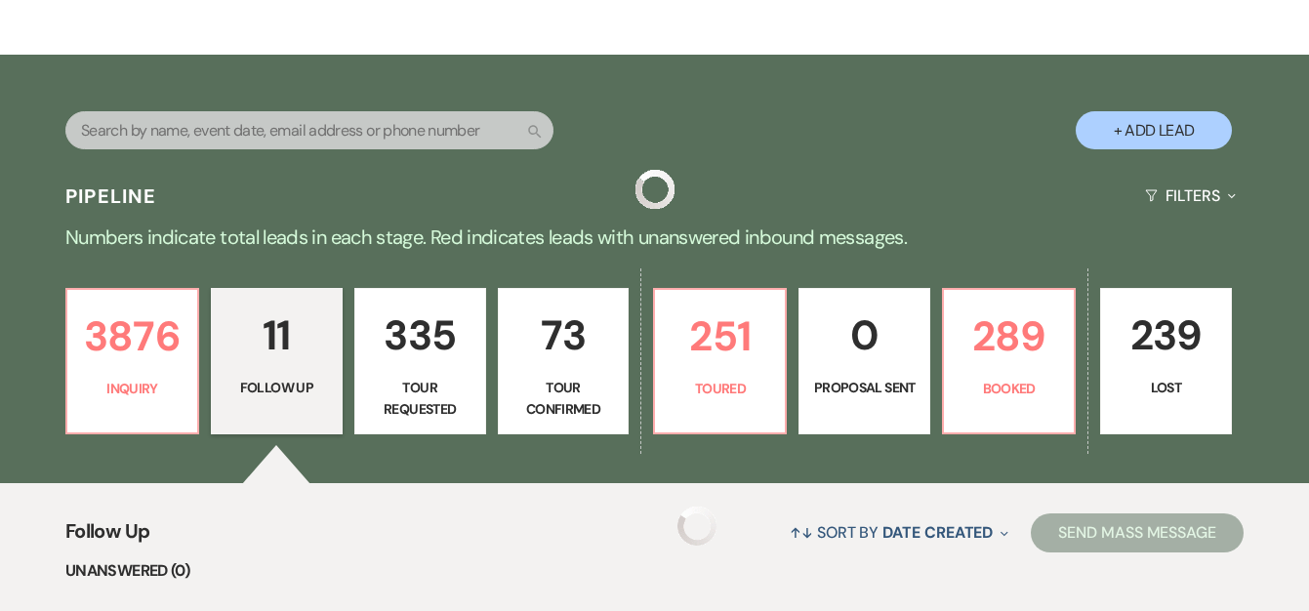
scroll to position [945, 0]
